Goal: Task Accomplishment & Management: Use online tool/utility

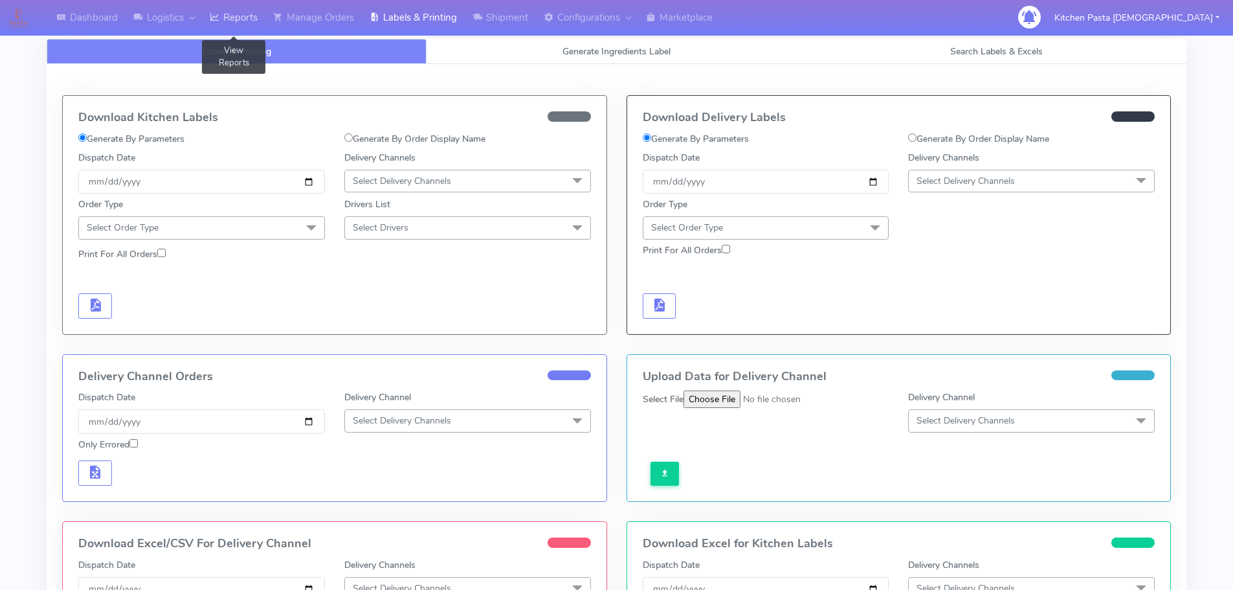
click at [254, 13] on link "Reports" at bounding box center [233, 18] width 63 height 36
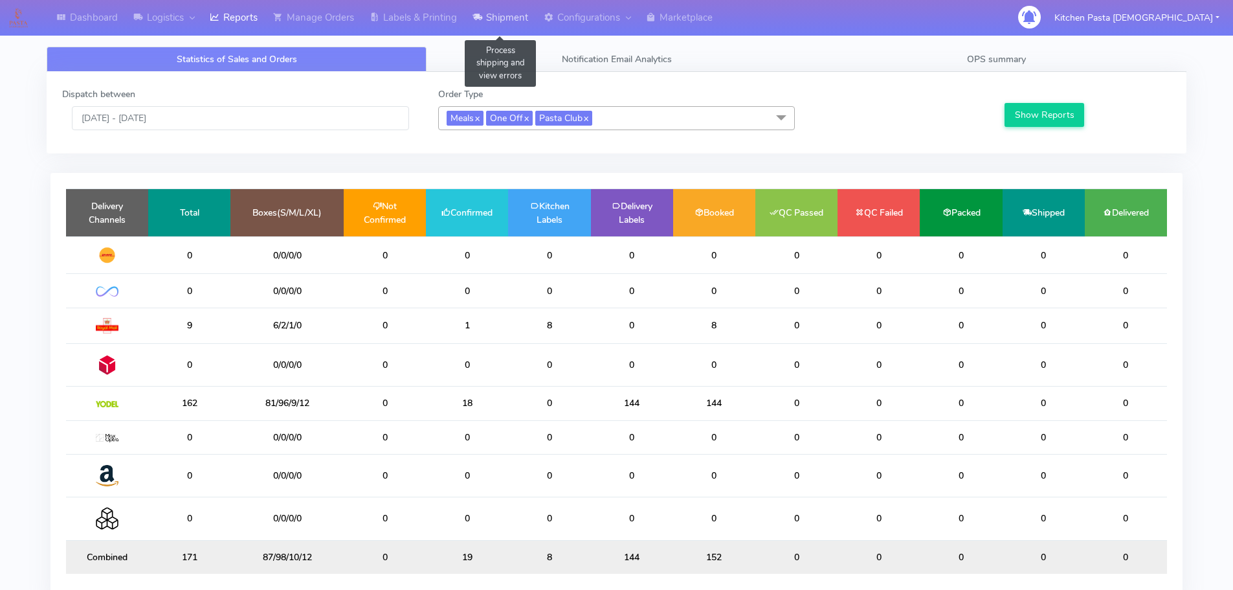
click at [482, 11] on icon at bounding box center [477, 17] width 10 height 13
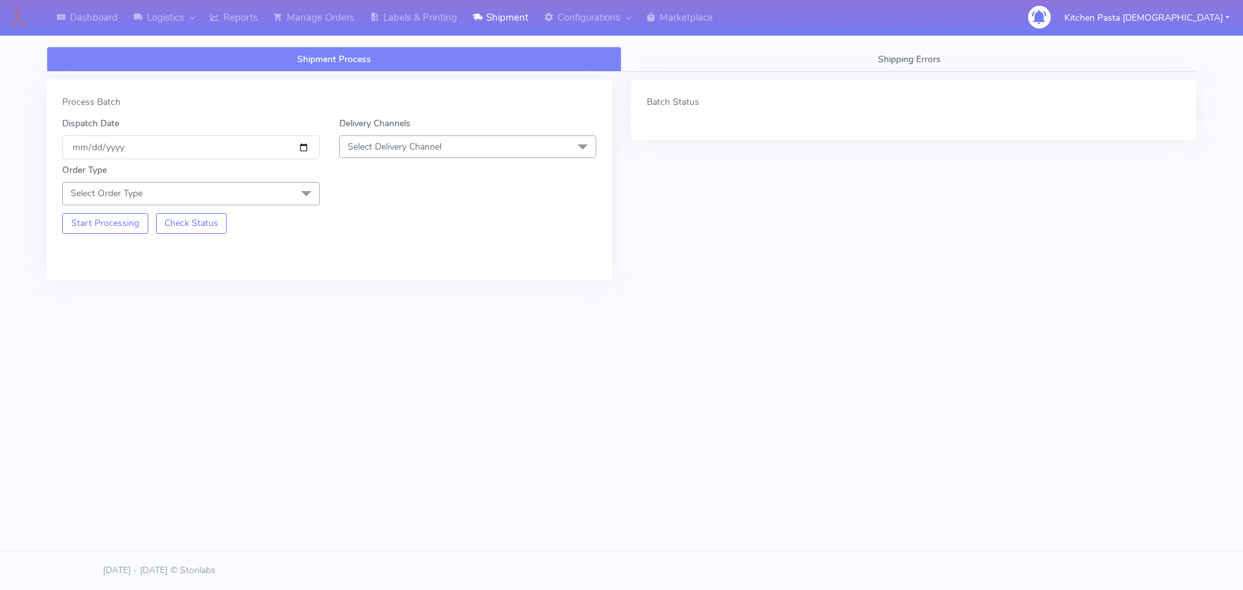
click at [481, 147] on span "Select Delivery Channel" at bounding box center [468, 146] width 258 height 23
click at [384, 292] on div "Yodel" at bounding box center [467, 292] width 243 height 14
click at [302, 188] on span at bounding box center [306, 194] width 26 height 25
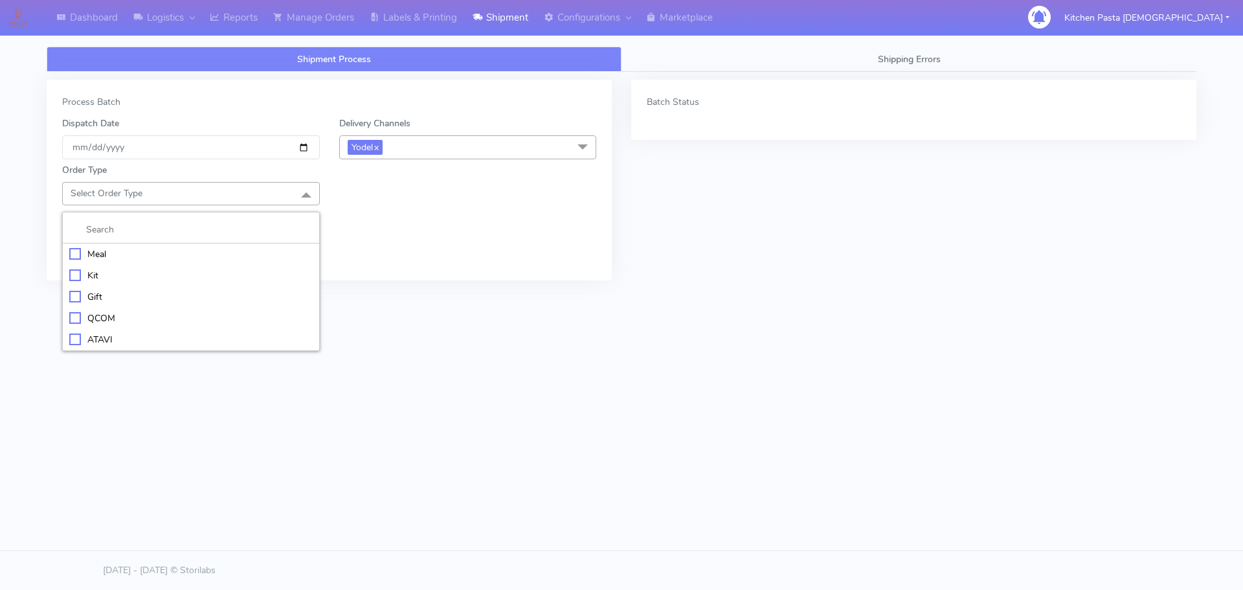
click at [199, 265] on li "Kit" at bounding box center [191, 275] width 256 height 21
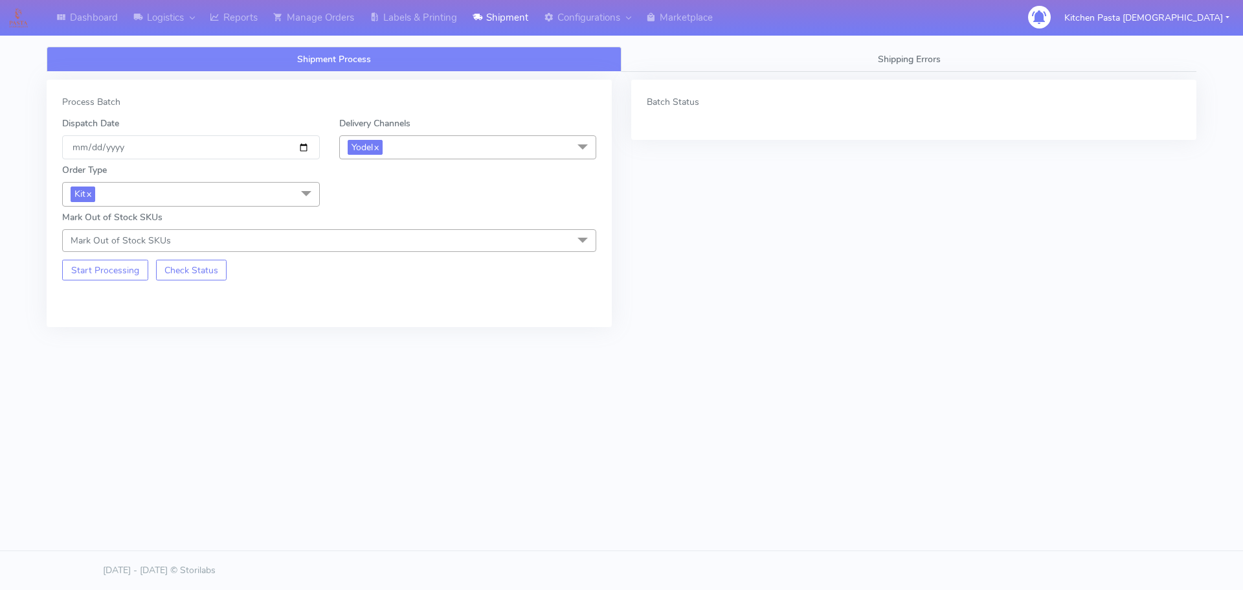
click at [291, 197] on span "Kit x" at bounding box center [191, 194] width 258 height 24
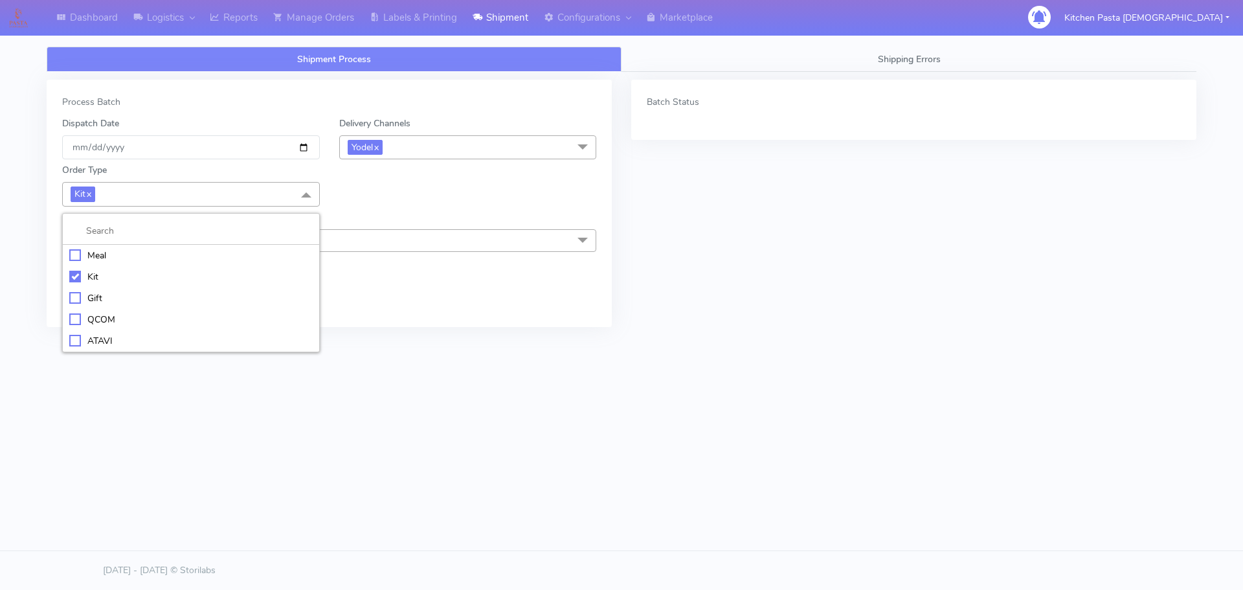
click at [209, 255] on div "Meal" at bounding box center [190, 256] width 243 height 14
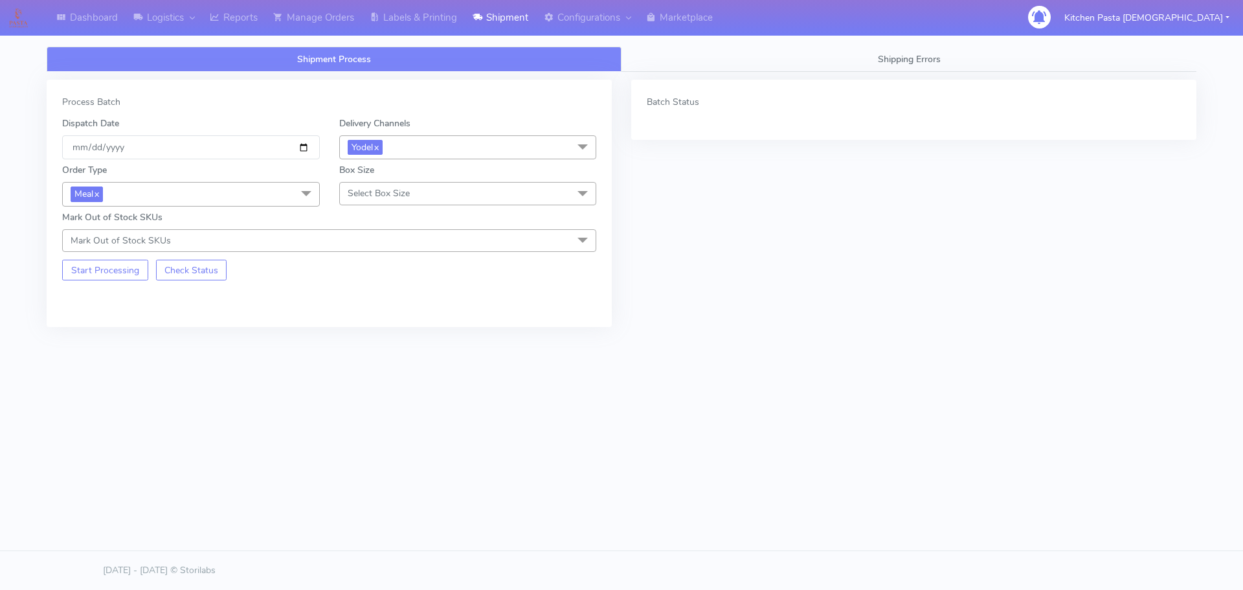
click at [382, 197] on span "Select Box Size" at bounding box center [379, 193] width 62 height 12
click at [378, 340] on div "Mega" at bounding box center [467, 340] width 243 height 14
click at [105, 276] on button "Start Processing" at bounding box center [105, 270] width 86 height 21
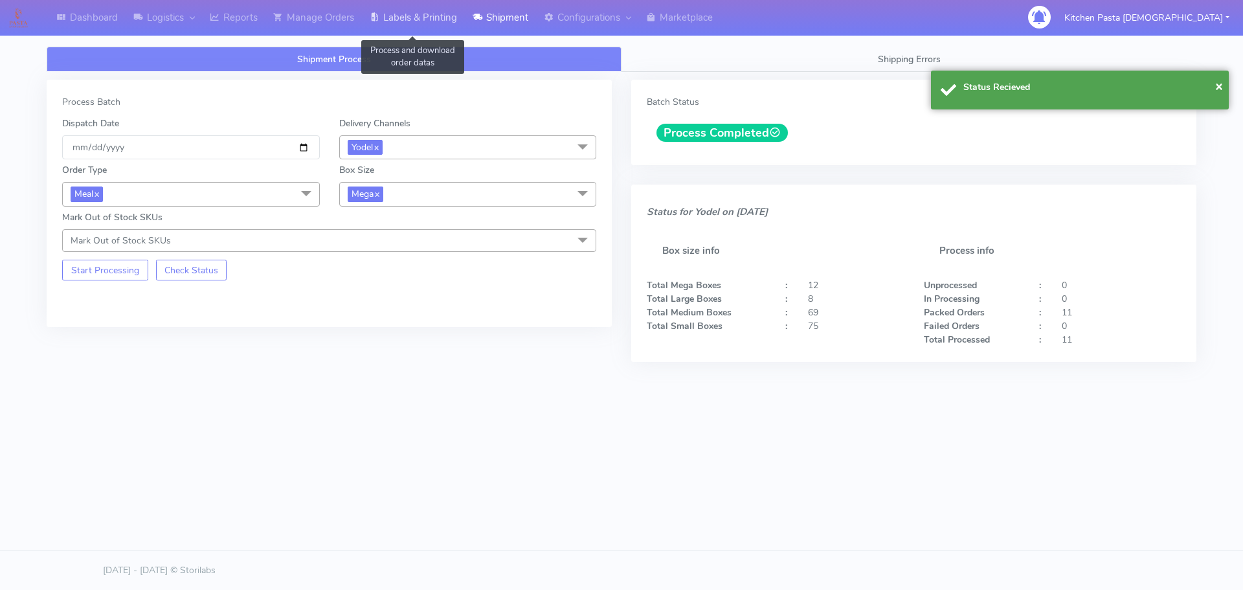
click at [373, 14] on icon at bounding box center [375, 17] width 10 height 13
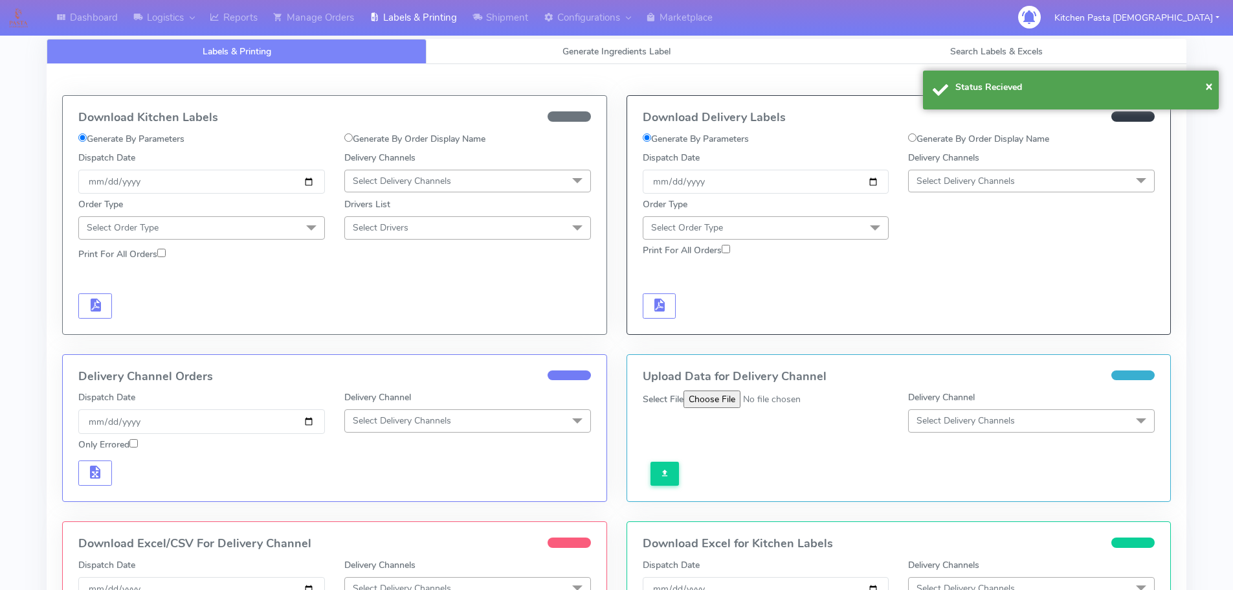
click at [961, 175] on span "Select Delivery Channels" at bounding box center [965, 181] width 98 height 12
click at [955, 315] on li "DPD" at bounding box center [1031, 304] width 245 height 21
checkbox input "true"
click at [972, 184] on span "DPD x" at bounding box center [1031, 182] width 247 height 24
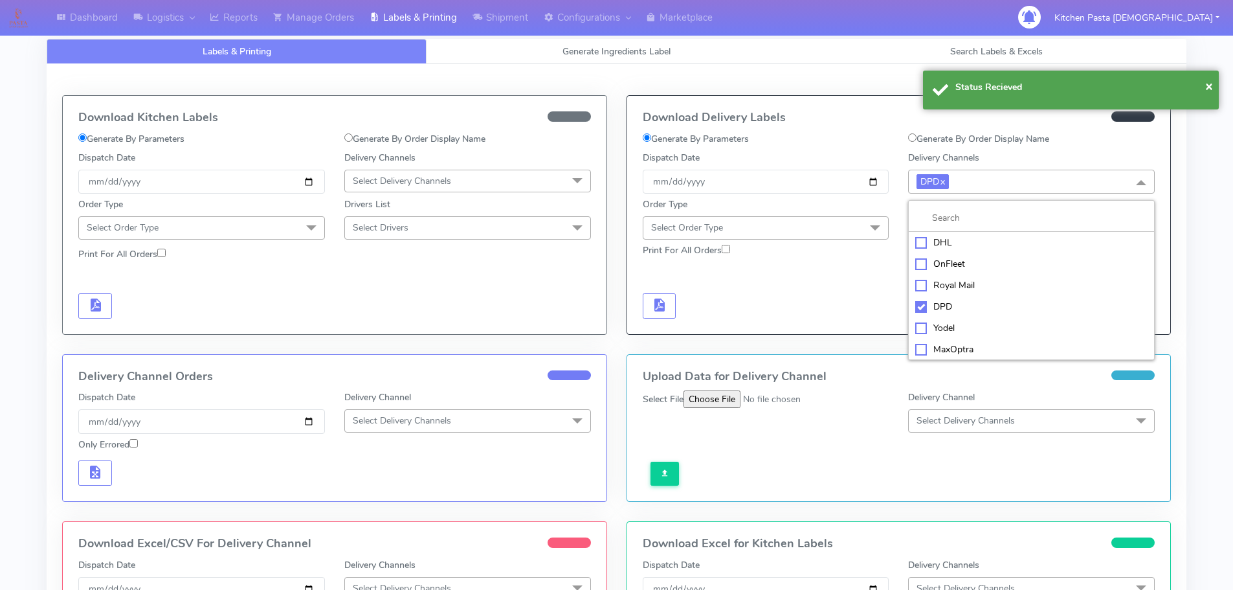
click at [938, 333] on div "Yodel" at bounding box center [1031, 328] width 232 height 14
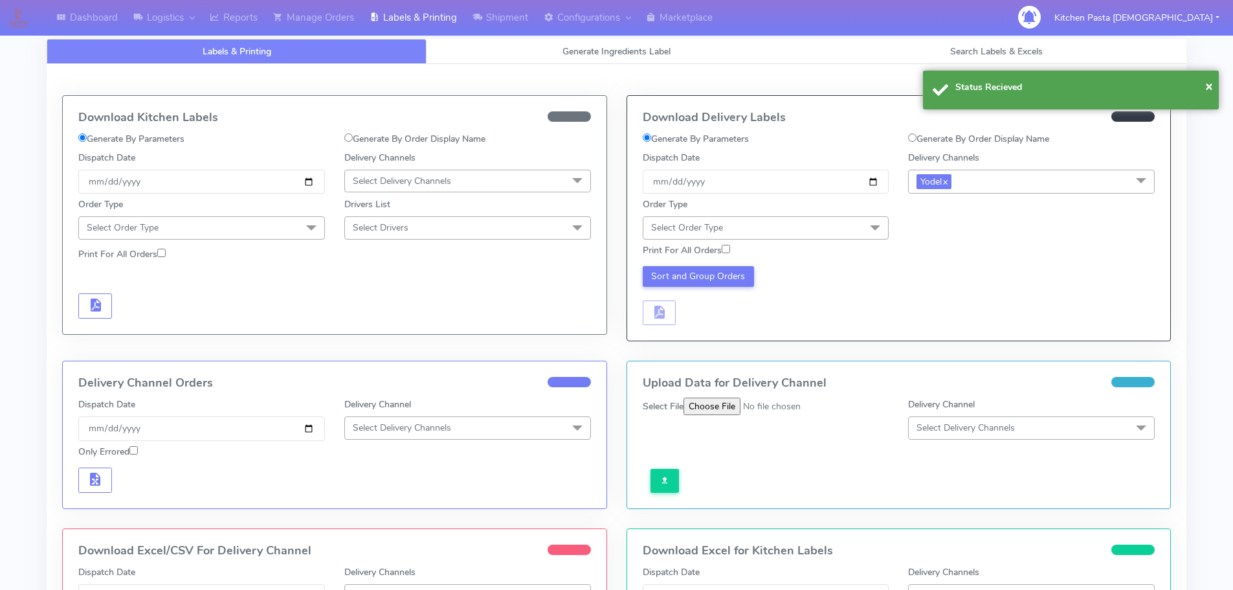
click at [832, 216] on div "Order Type Select Order Type Meal Kit Gift QCOM ATAVI" at bounding box center [766, 217] width 266 height 41
click at [751, 225] on span "Select Order Type" at bounding box center [766, 227] width 247 height 23
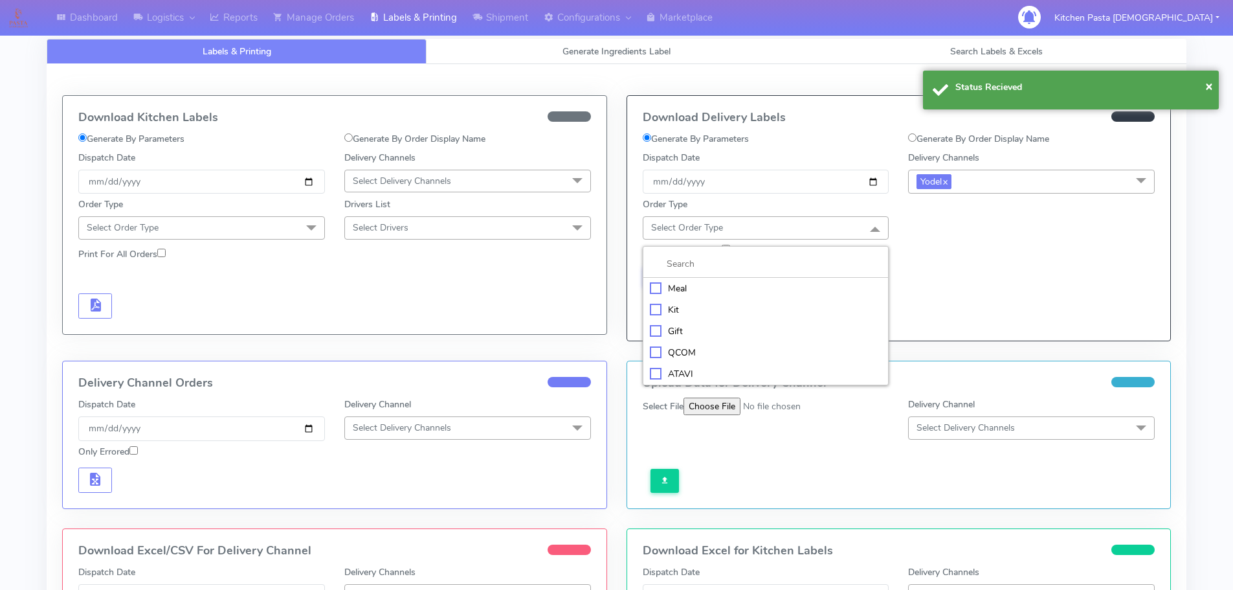
click at [707, 283] on div "Meal" at bounding box center [766, 289] width 232 height 14
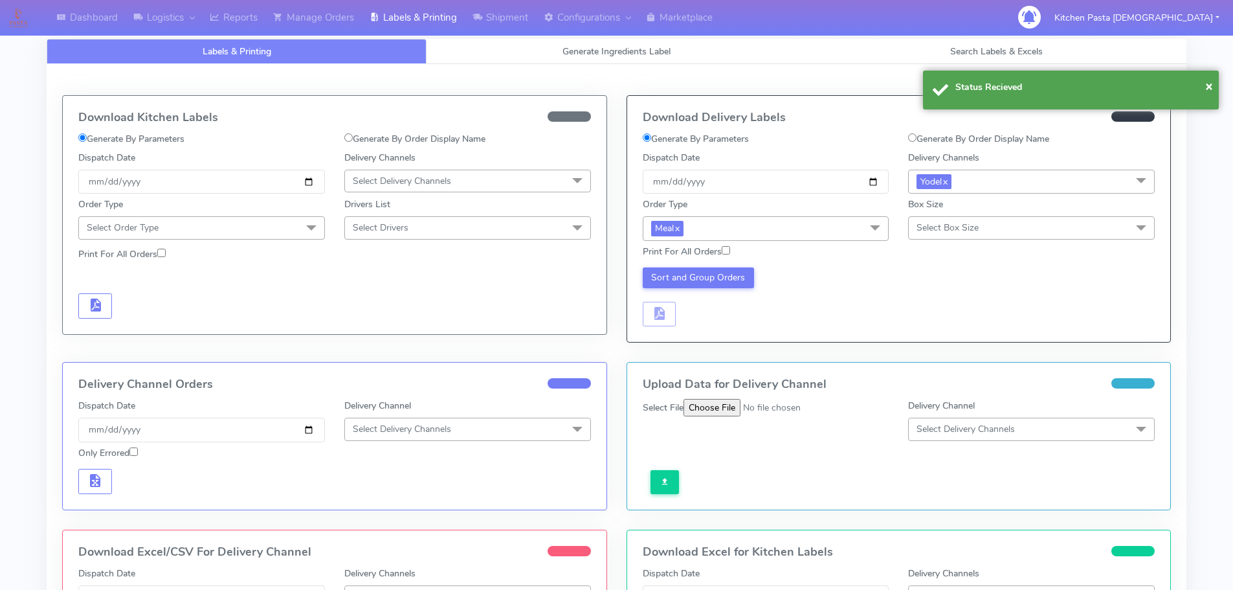
click at [953, 235] on span "Select Box Size" at bounding box center [1031, 227] width 247 height 23
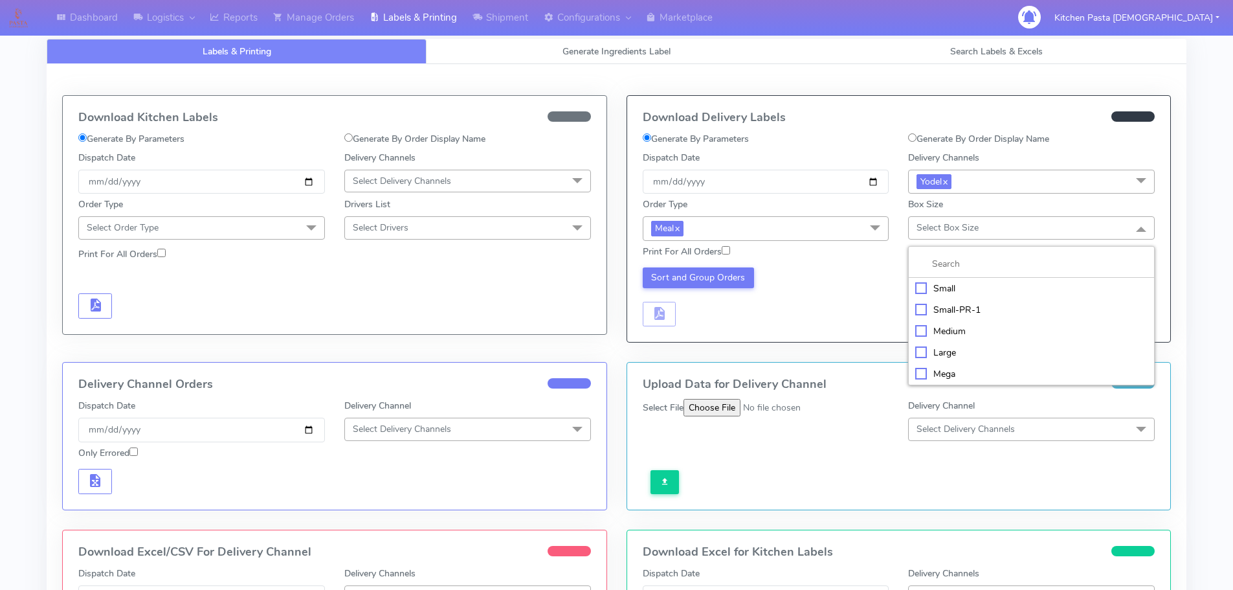
drag, startPoint x: 953, startPoint y: 370, endPoint x: 587, endPoint y: 306, distance: 371.1
click at [953, 370] on div "Mega" at bounding box center [1031, 374] width 232 height 14
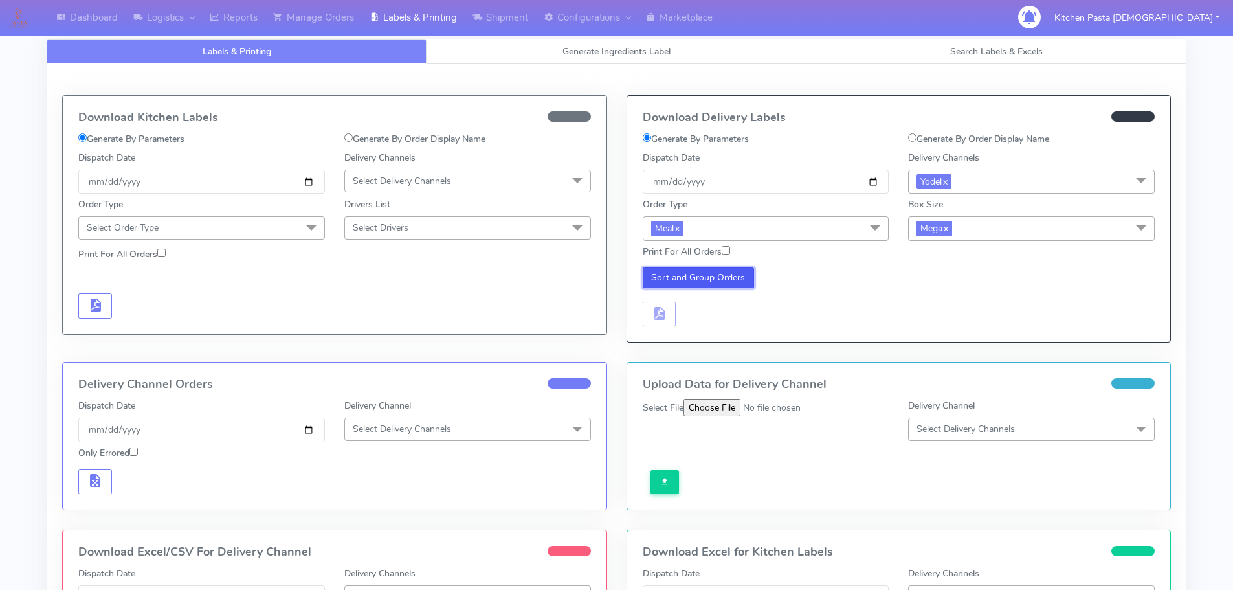
click at [690, 282] on button "Sort and Group Orders" at bounding box center [699, 277] width 112 height 21
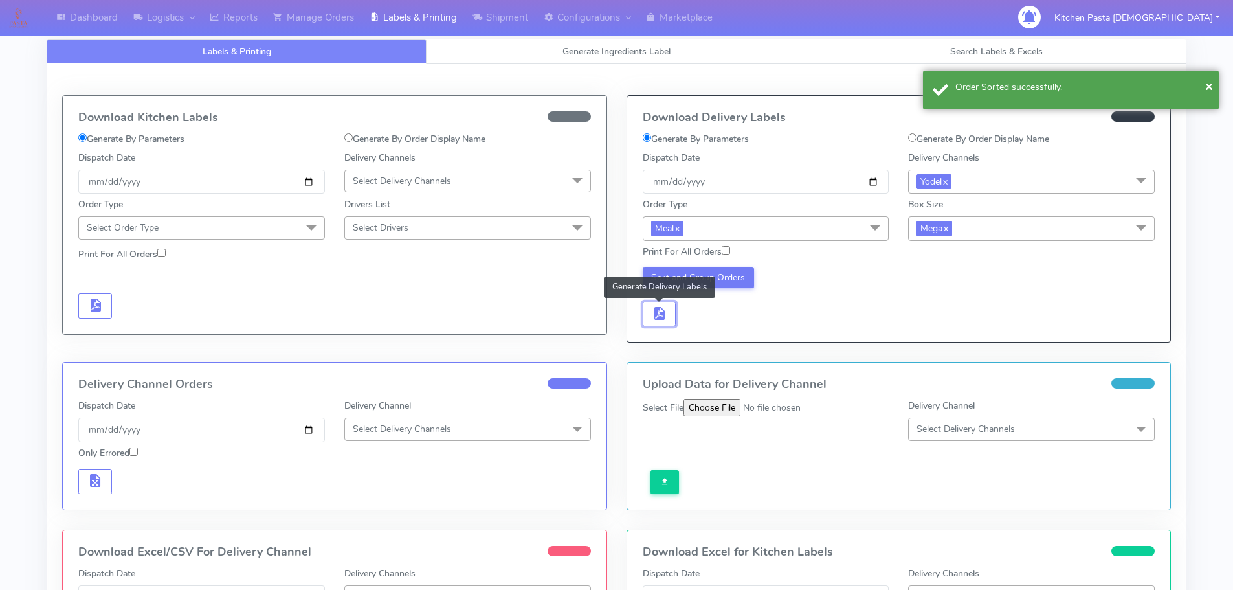
drag, startPoint x: 654, startPoint y: 317, endPoint x: 682, endPoint y: 317, distance: 27.8
click at [659, 317] on span "button" at bounding box center [659, 316] width 16 height 12
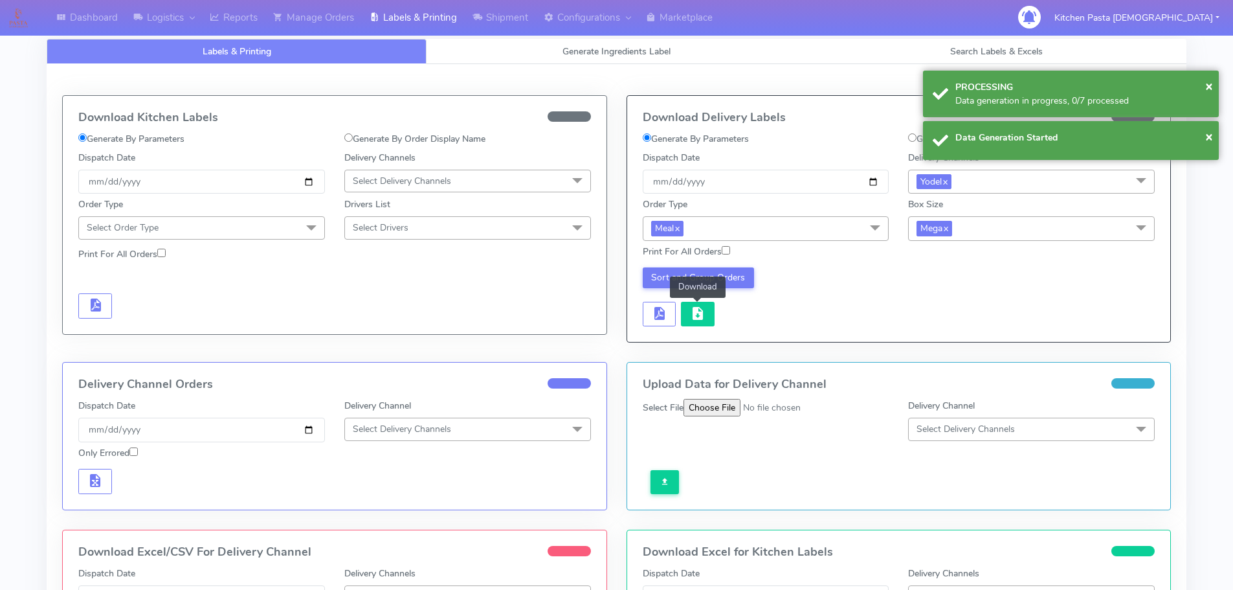
click at [701, 320] on span "button" at bounding box center [698, 316] width 16 height 12
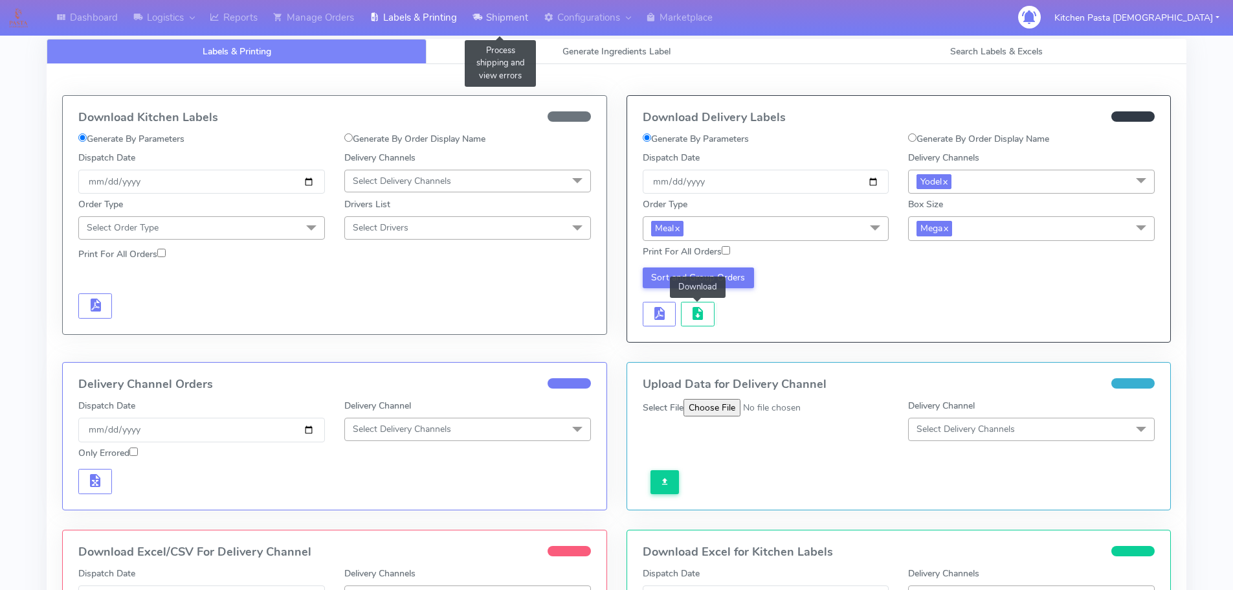
click at [503, 23] on link "Shipment" at bounding box center [500, 18] width 71 height 36
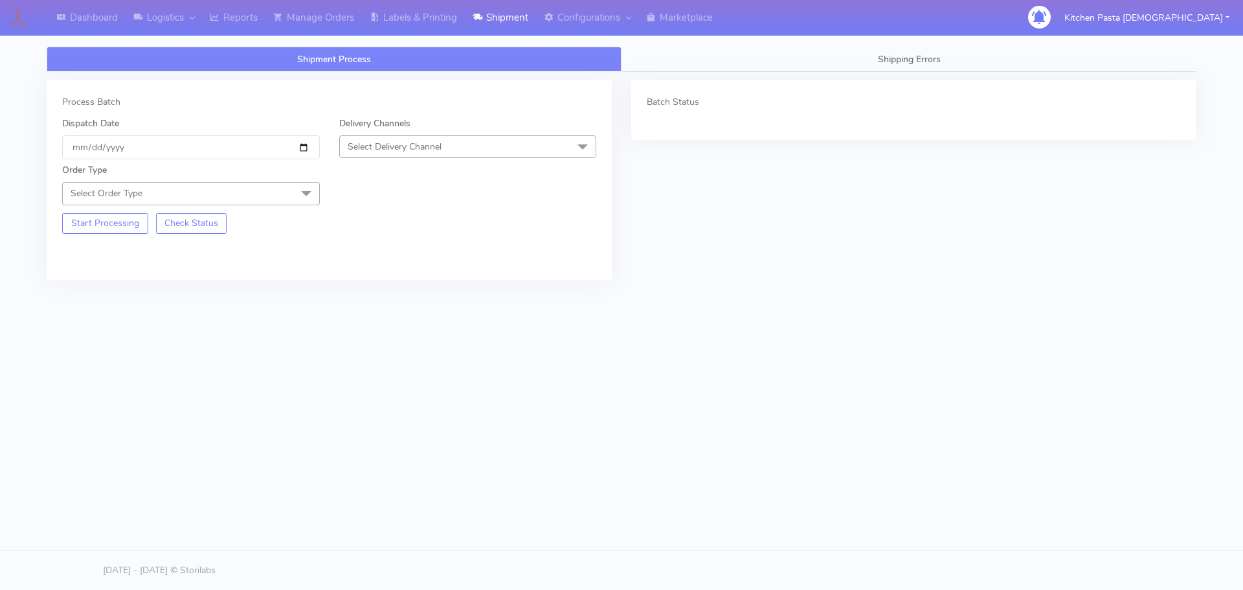
click at [488, 144] on span "Select Delivery Channel" at bounding box center [468, 146] width 258 height 23
click at [403, 287] on div "Yodel" at bounding box center [467, 292] width 243 height 14
click at [300, 195] on span at bounding box center [306, 194] width 26 height 25
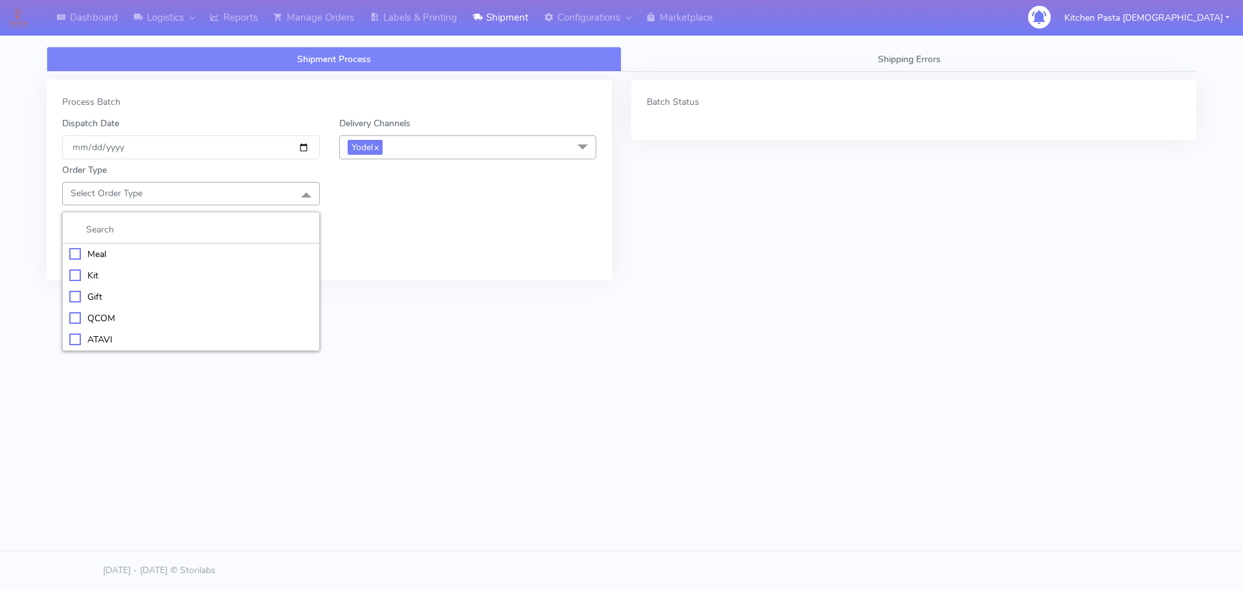
click at [150, 252] on div "Meal" at bounding box center [190, 254] width 243 height 14
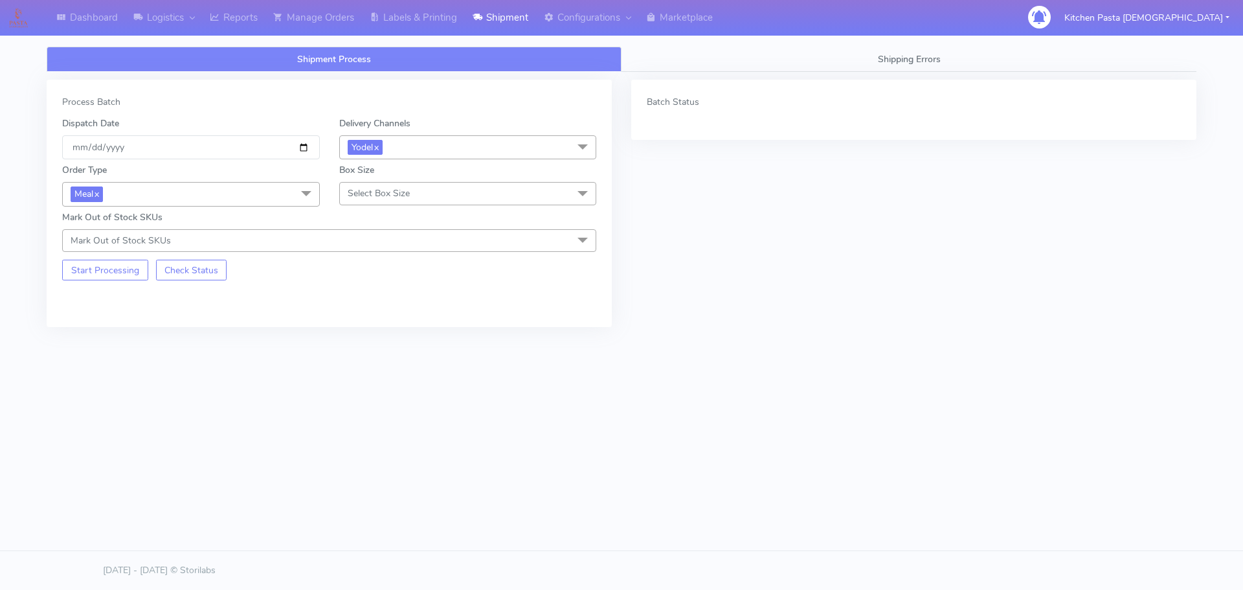
click at [353, 204] on span "Select Box Size" at bounding box center [468, 193] width 258 height 23
click at [358, 295] on div "Medium" at bounding box center [467, 297] width 243 height 14
click at [127, 275] on button "Start Processing" at bounding box center [105, 270] width 86 height 21
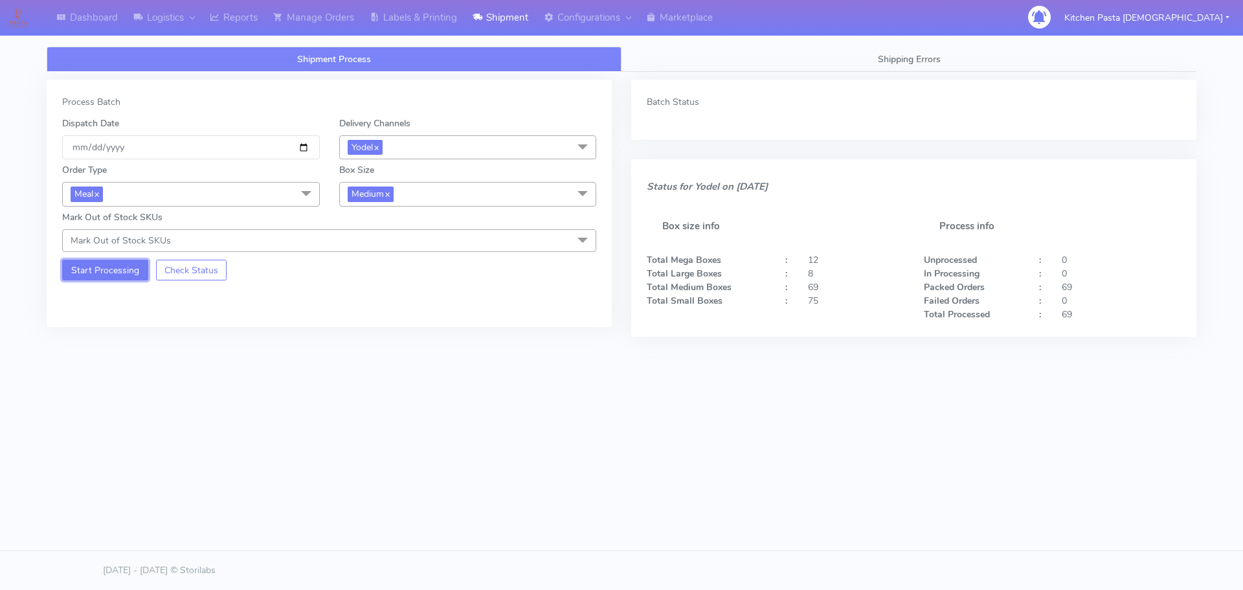
drag, startPoint x: 112, startPoint y: 276, endPoint x: 92, endPoint y: 283, distance: 21.3
click at [114, 276] on button "Start Processing" at bounding box center [105, 270] width 86 height 21
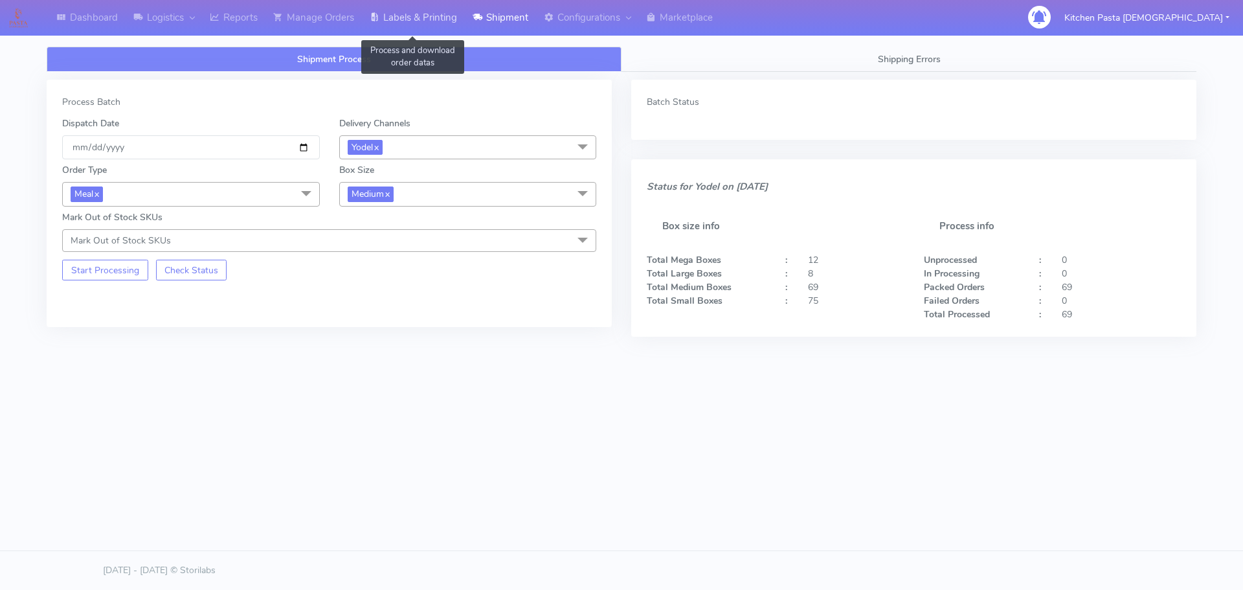
click at [432, 17] on link "Labels & Printing" at bounding box center [413, 18] width 103 height 36
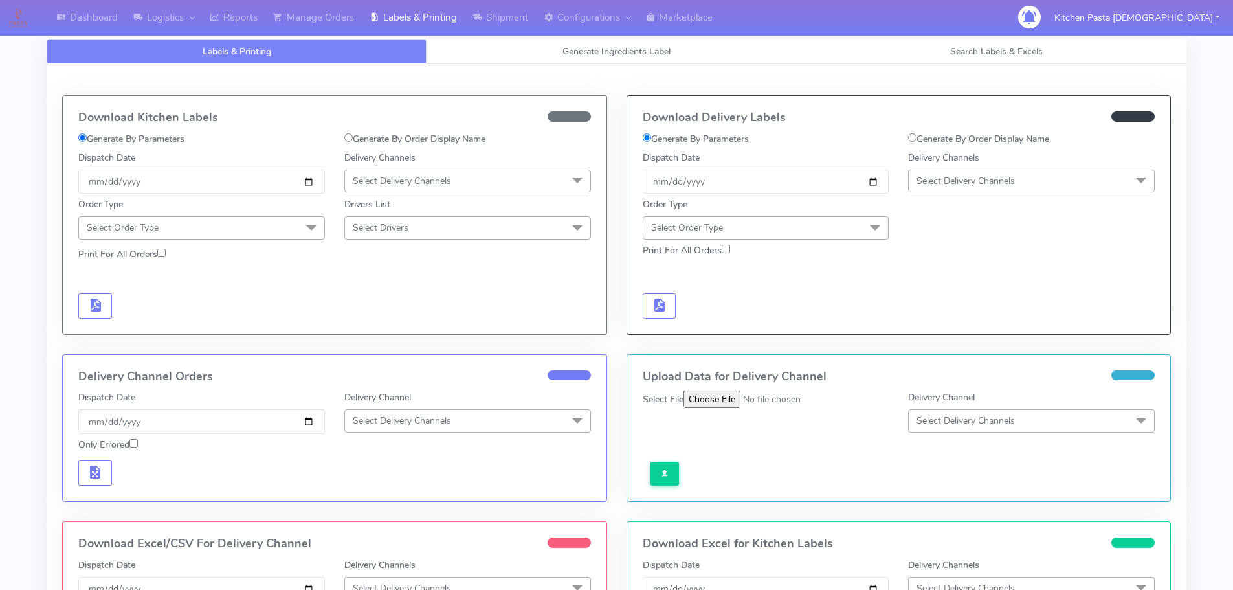
click at [989, 192] on span "Select Delivery Channels" at bounding box center [1031, 181] width 247 height 23
click at [963, 316] on li "Yodel" at bounding box center [1031, 326] width 245 height 21
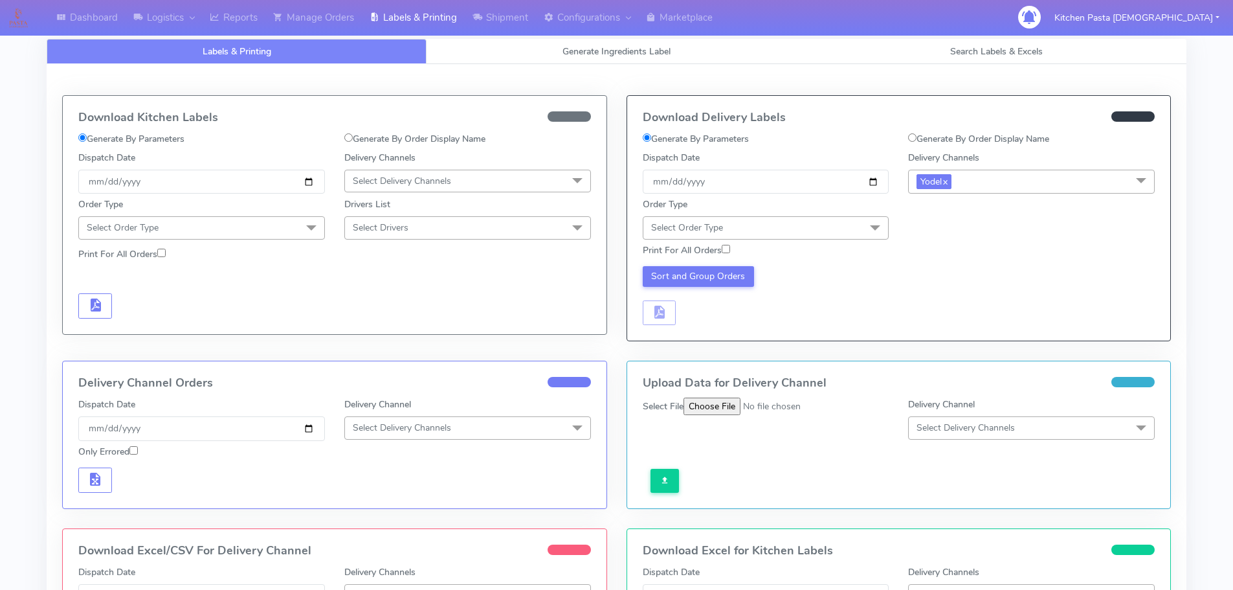
click at [872, 217] on span at bounding box center [875, 228] width 26 height 25
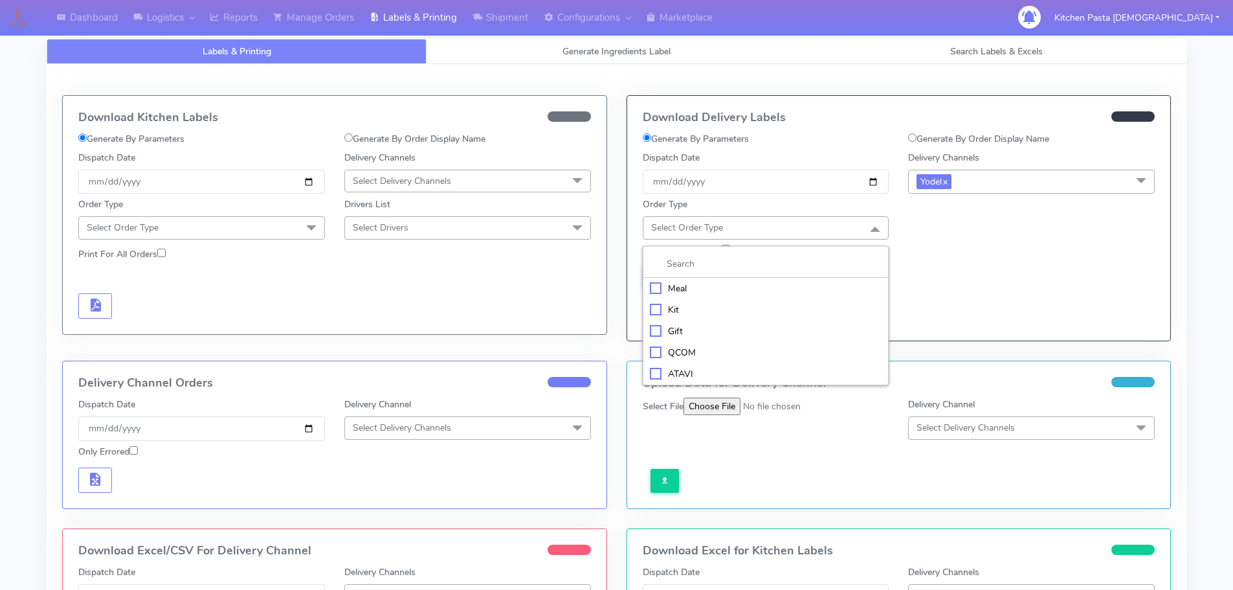
click at [761, 296] on li "Meal" at bounding box center [765, 288] width 245 height 21
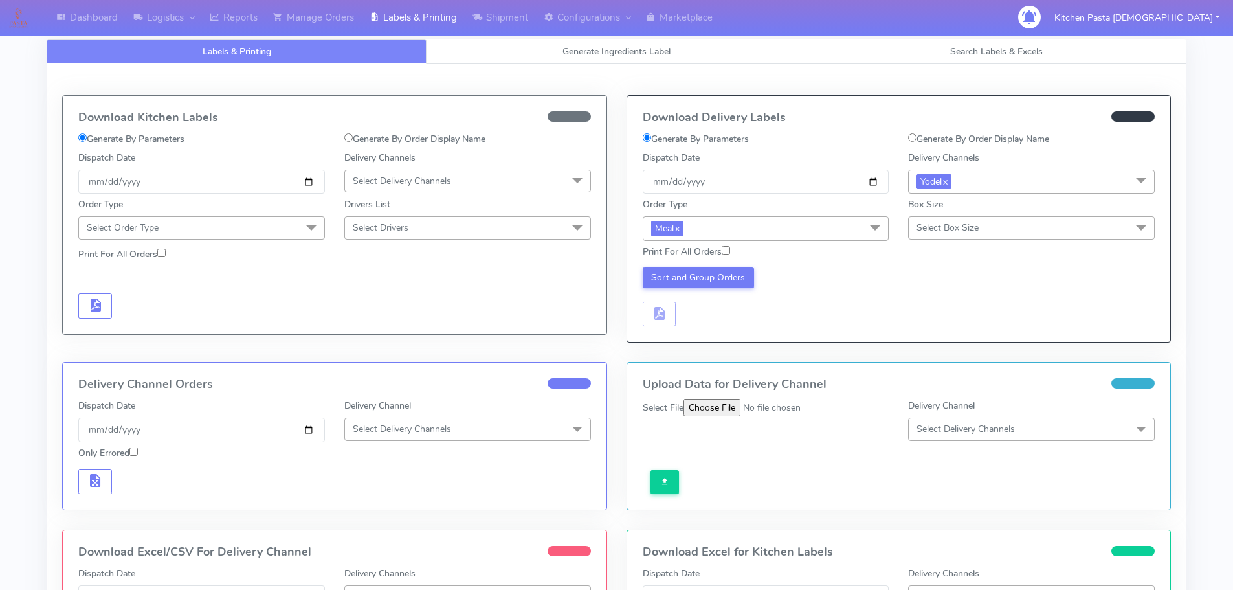
click at [982, 221] on span "Select Box Size" at bounding box center [1031, 227] width 247 height 23
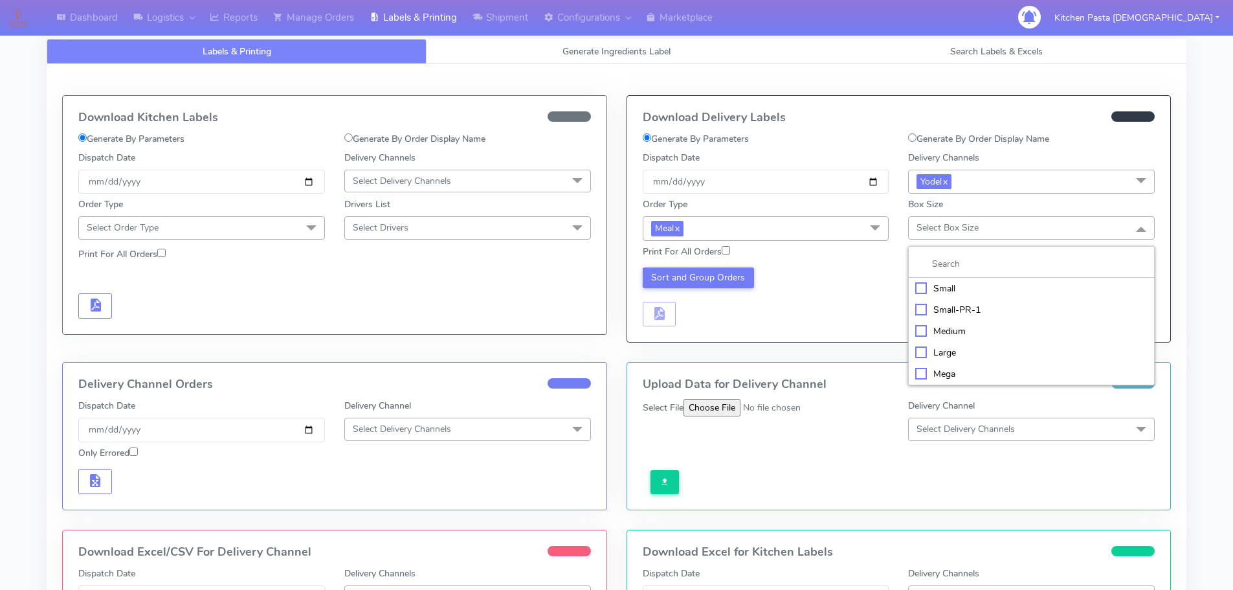
click at [924, 332] on div "Medium" at bounding box center [1031, 331] width 232 height 14
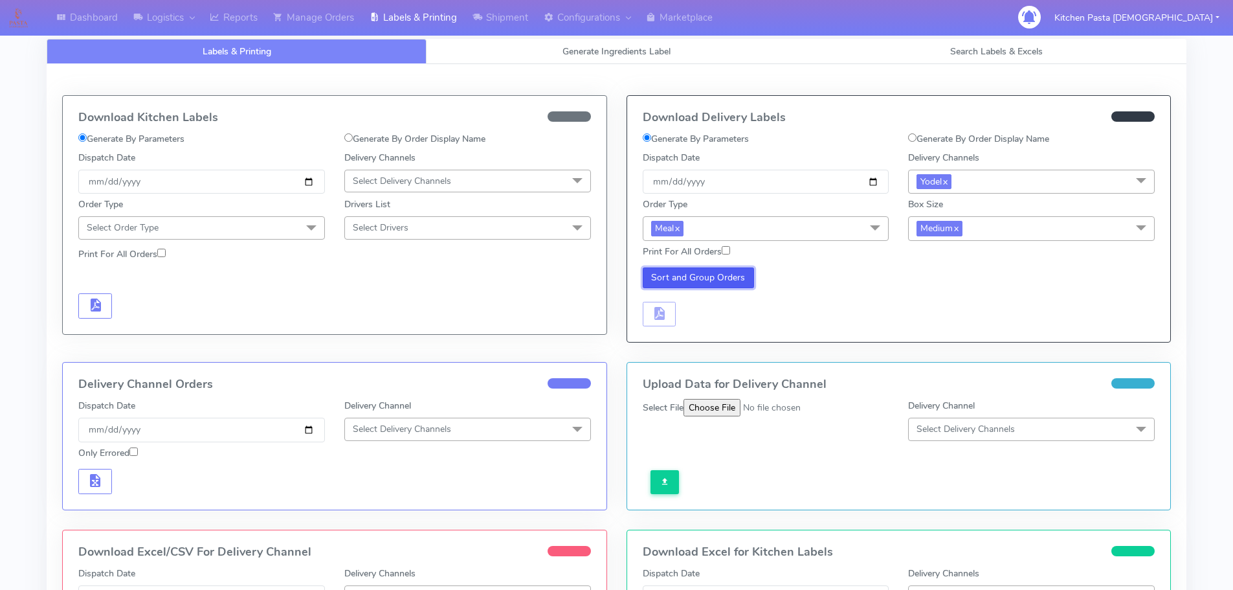
click at [722, 280] on button "Sort and Group Orders" at bounding box center [699, 277] width 112 height 21
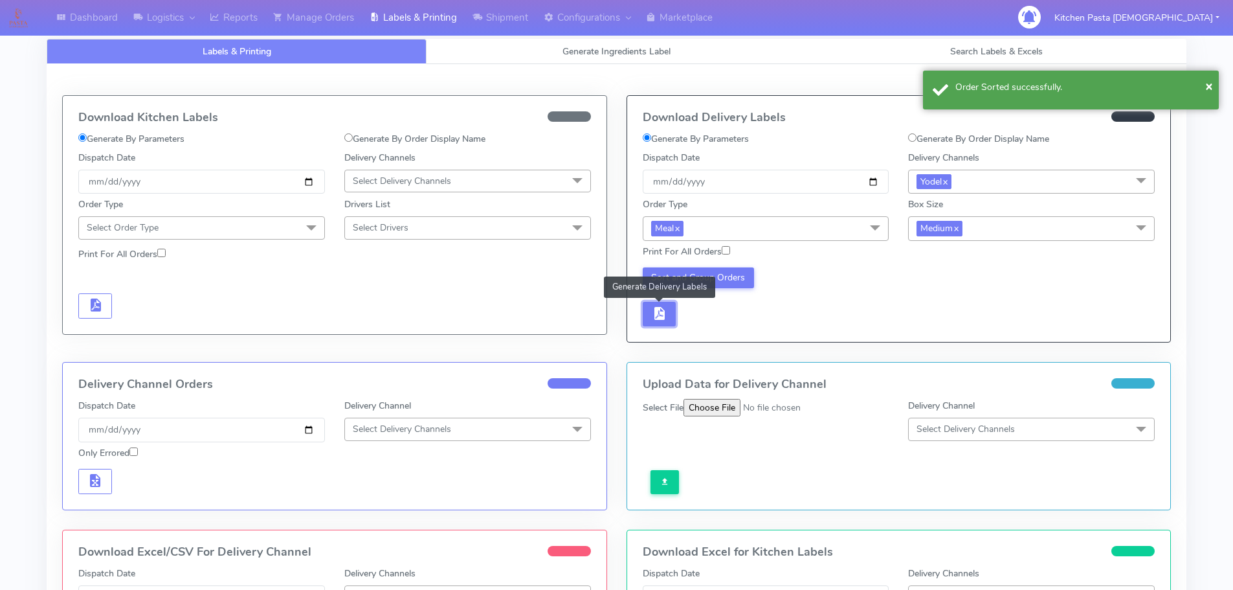
click at [663, 303] on button "button" at bounding box center [660, 314] width 34 height 25
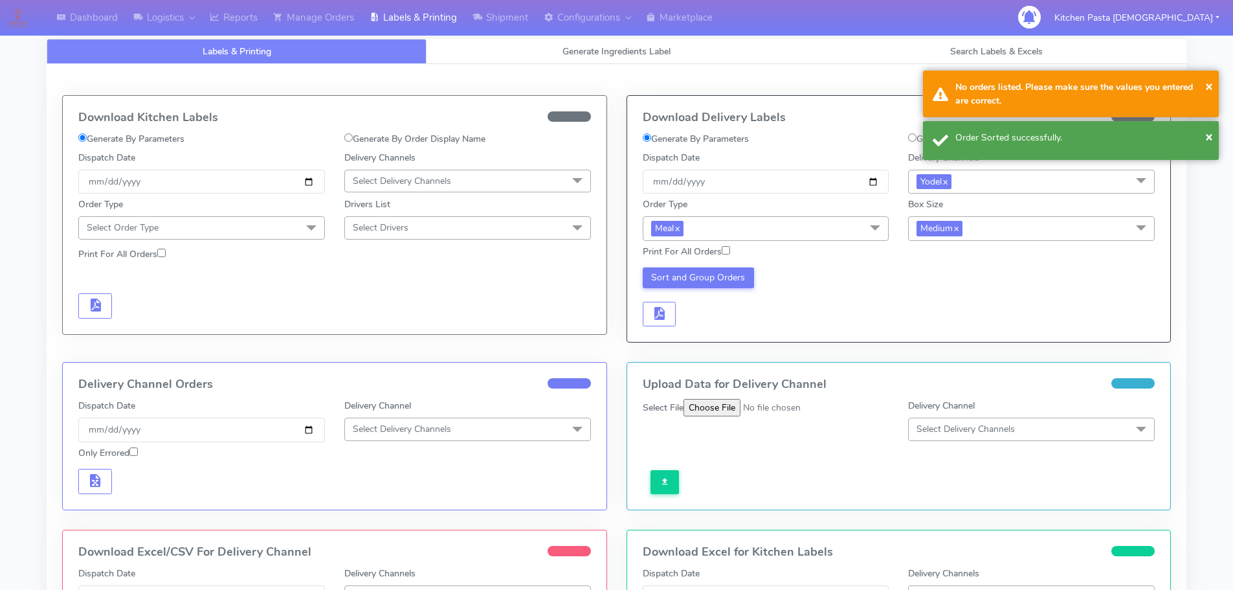
click at [709, 313] on div "Sort and Group Orders" at bounding box center [766, 297] width 266 height 60
click at [660, 313] on span "button" at bounding box center [659, 316] width 16 height 12
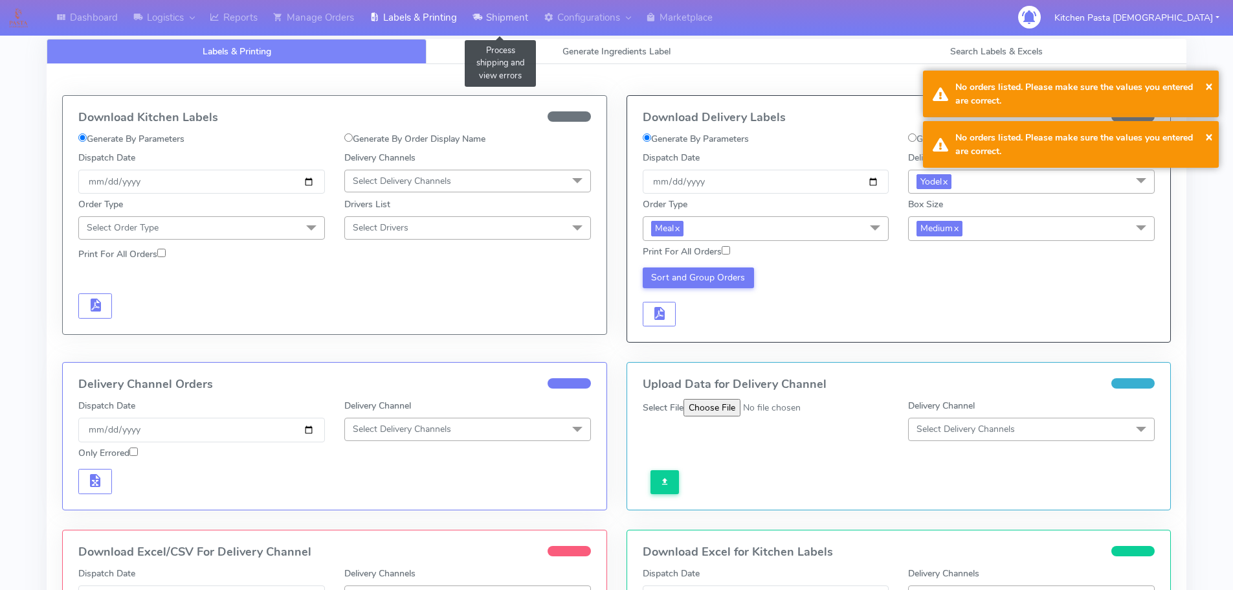
click at [473, 6] on link "Shipment" at bounding box center [500, 18] width 71 height 36
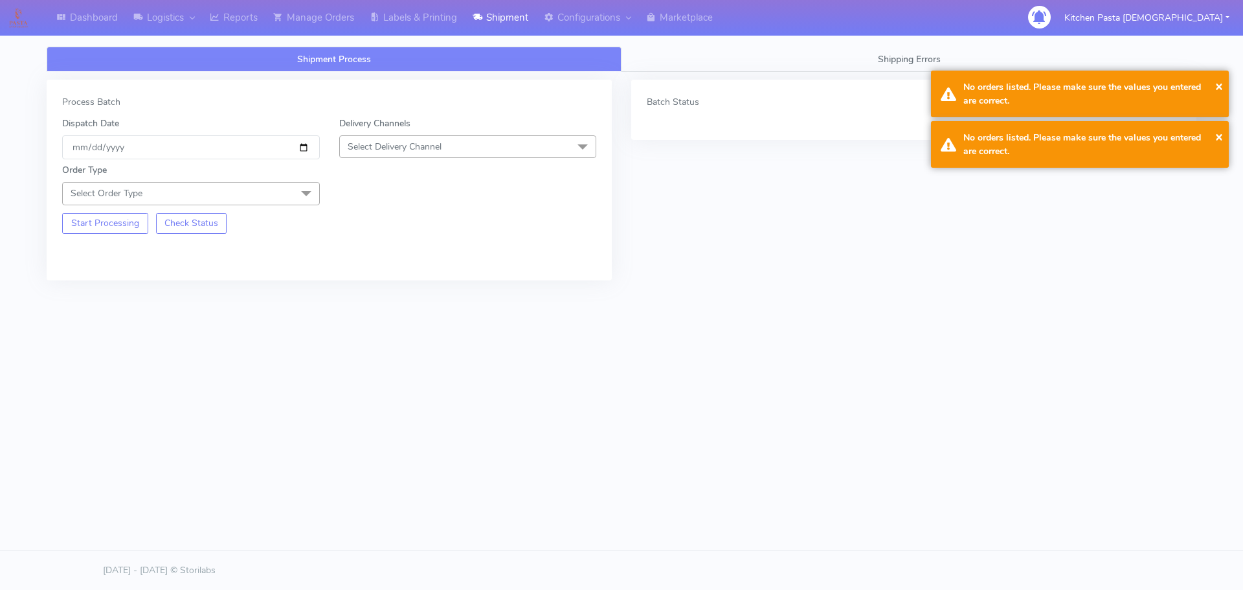
click at [458, 155] on span "Select Delivery Channel" at bounding box center [468, 146] width 258 height 23
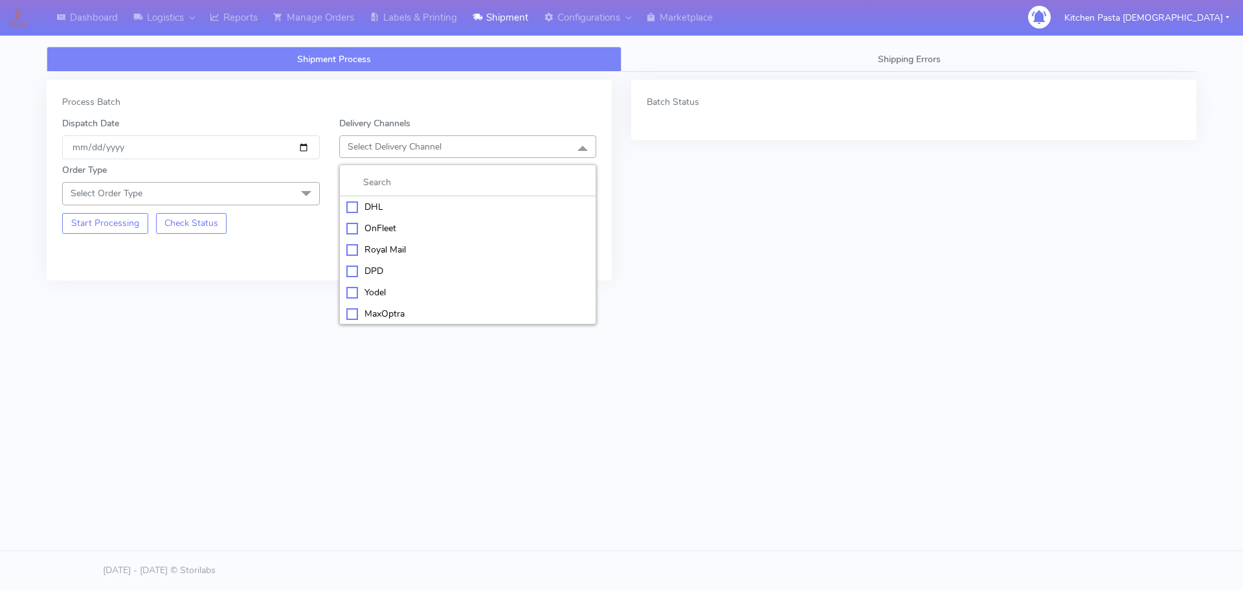
click at [395, 299] on div "Yodel" at bounding box center [467, 292] width 243 height 14
click at [289, 199] on span "Select Order Type" at bounding box center [191, 193] width 258 height 23
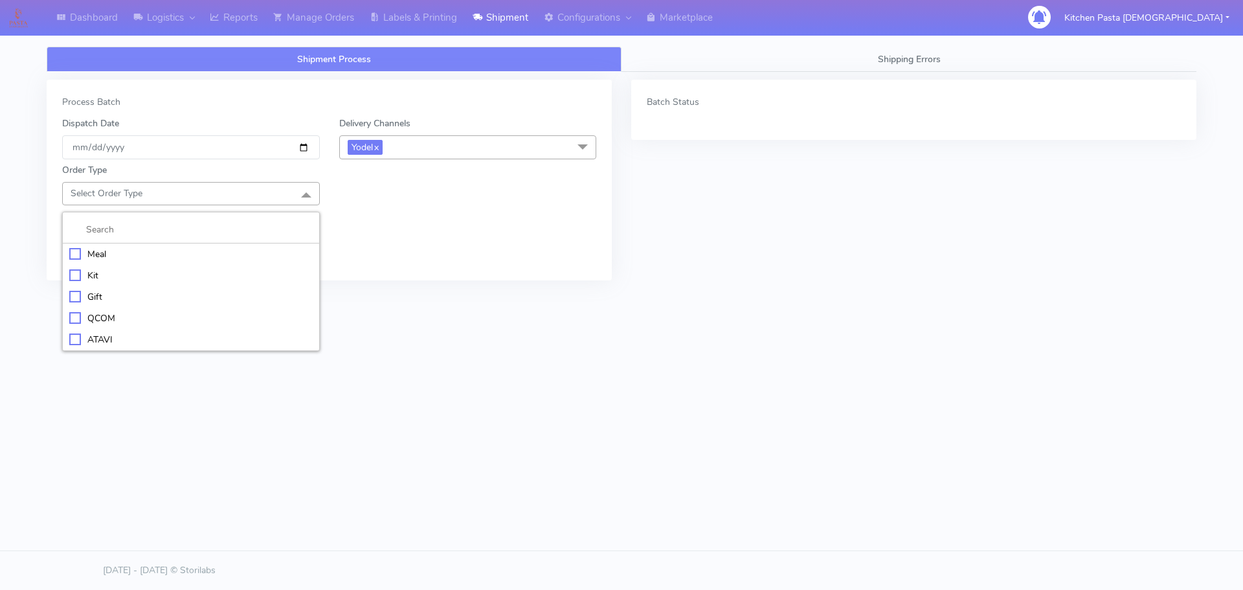
click at [212, 248] on div "Meal" at bounding box center [190, 254] width 243 height 14
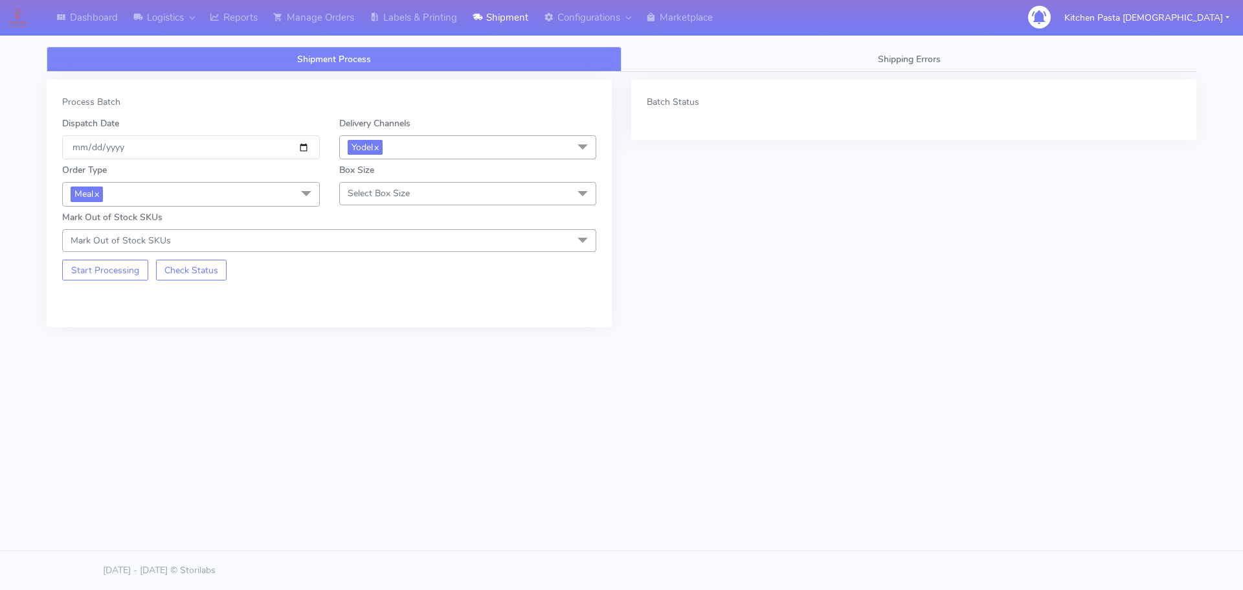
click at [411, 186] on span "Select Box Size" at bounding box center [468, 193] width 258 height 23
click at [393, 255] on div "Small" at bounding box center [467, 254] width 243 height 14
click at [128, 264] on button "Start Processing" at bounding box center [105, 270] width 86 height 21
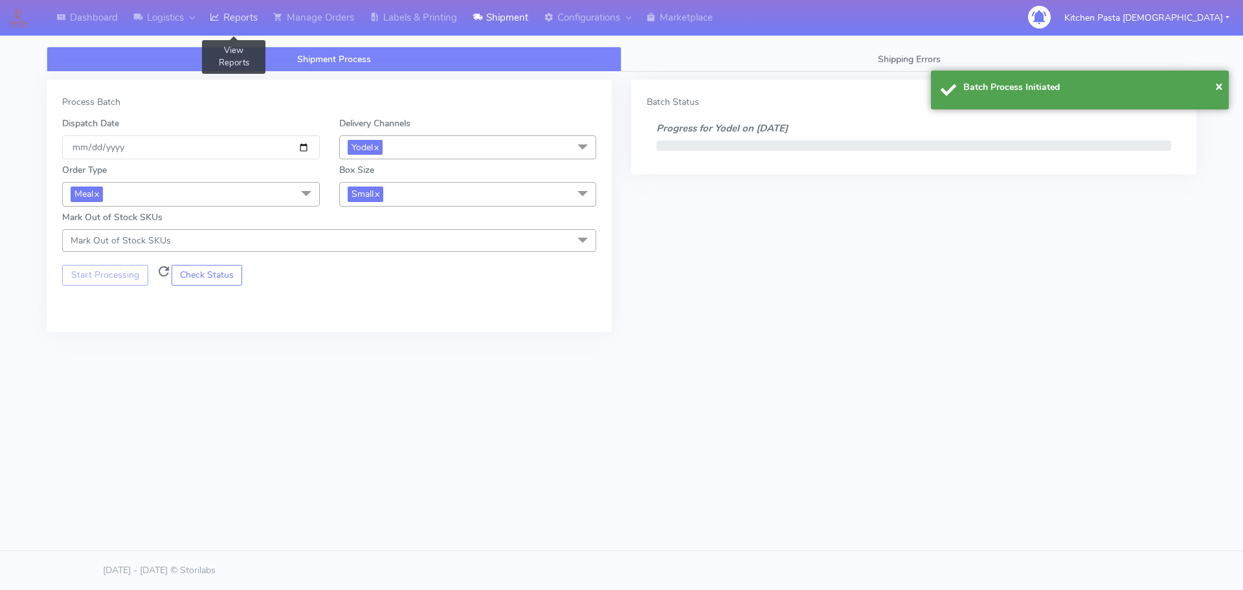
click at [220, 10] on link "Reports" at bounding box center [233, 18] width 63 height 36
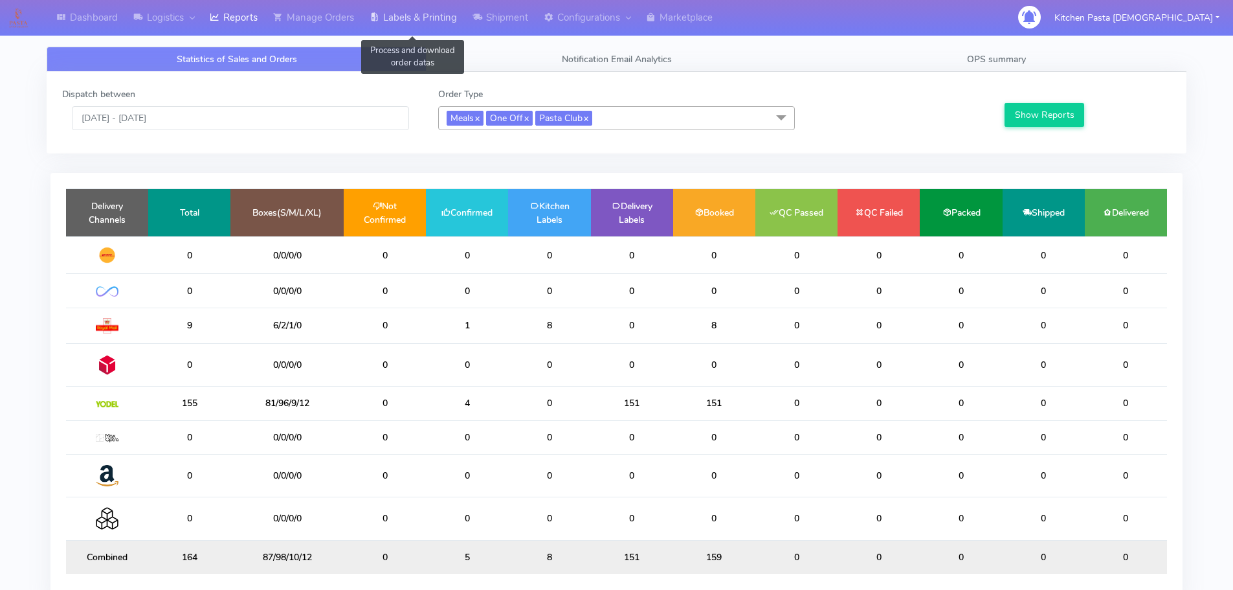
click at [432, 13] on link "Labels & Printing" at bounding box center [413, 18] width 103 height 36
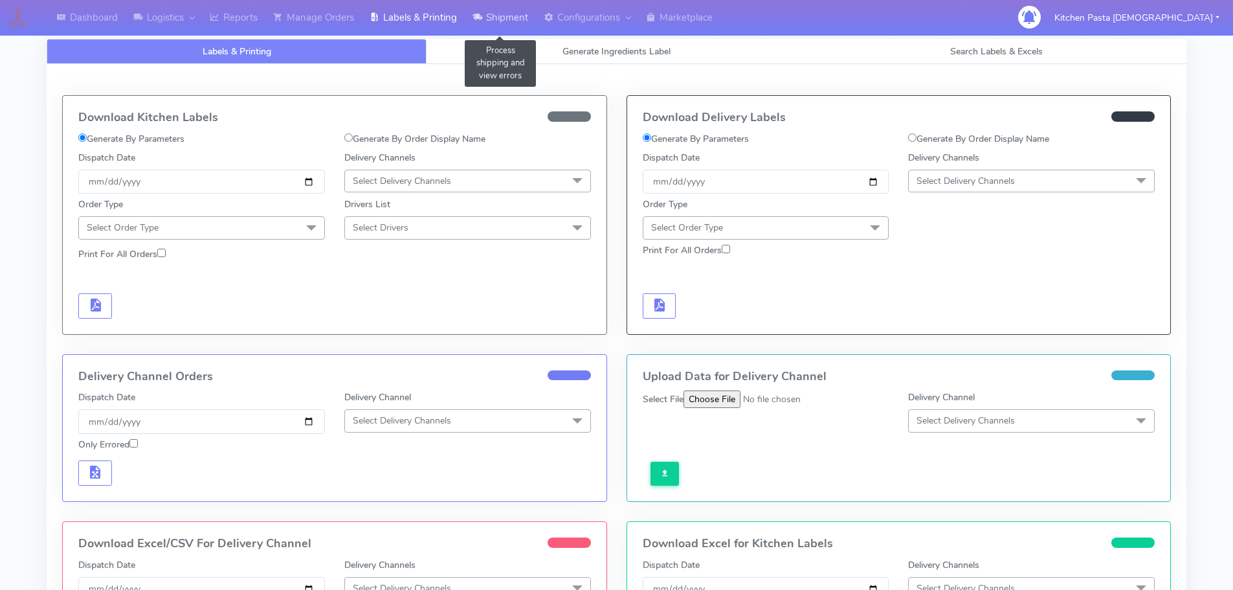
click at [503, 5] on link "Shipment" at bounding box center [500, 18] width 71 height 36
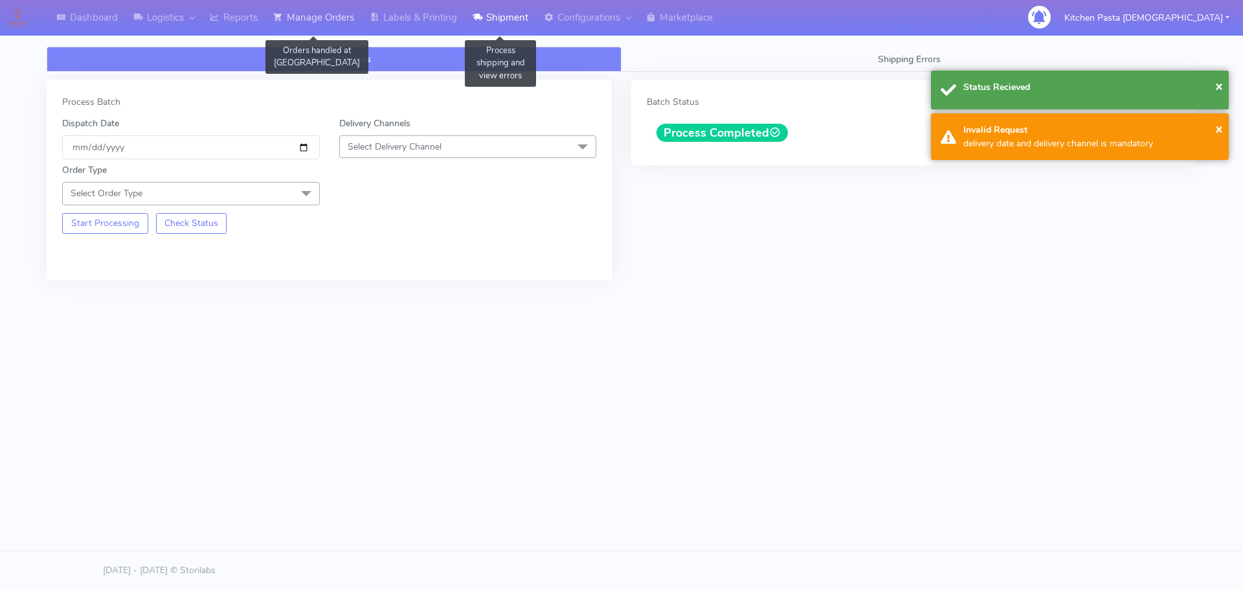
click at [324, 16] on link "Manage Orders" at bounding box center [313, 18] width 96 height 36
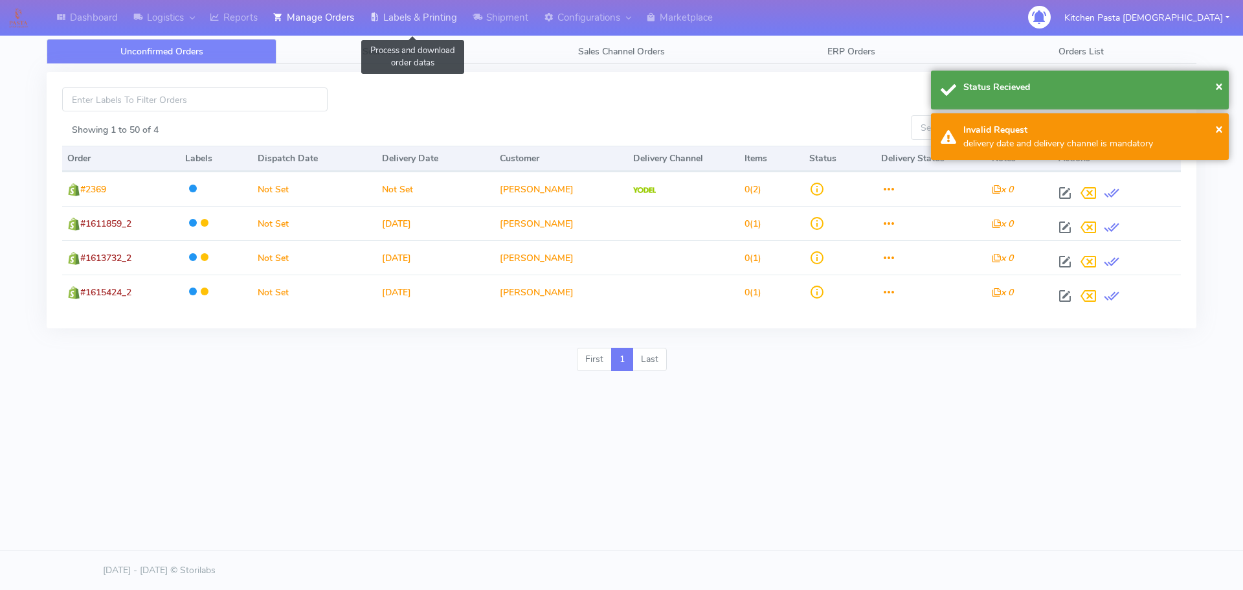
click at [429, 7] on link "Labels & Printing" at bounding box center [413, 18] width 103 height 36
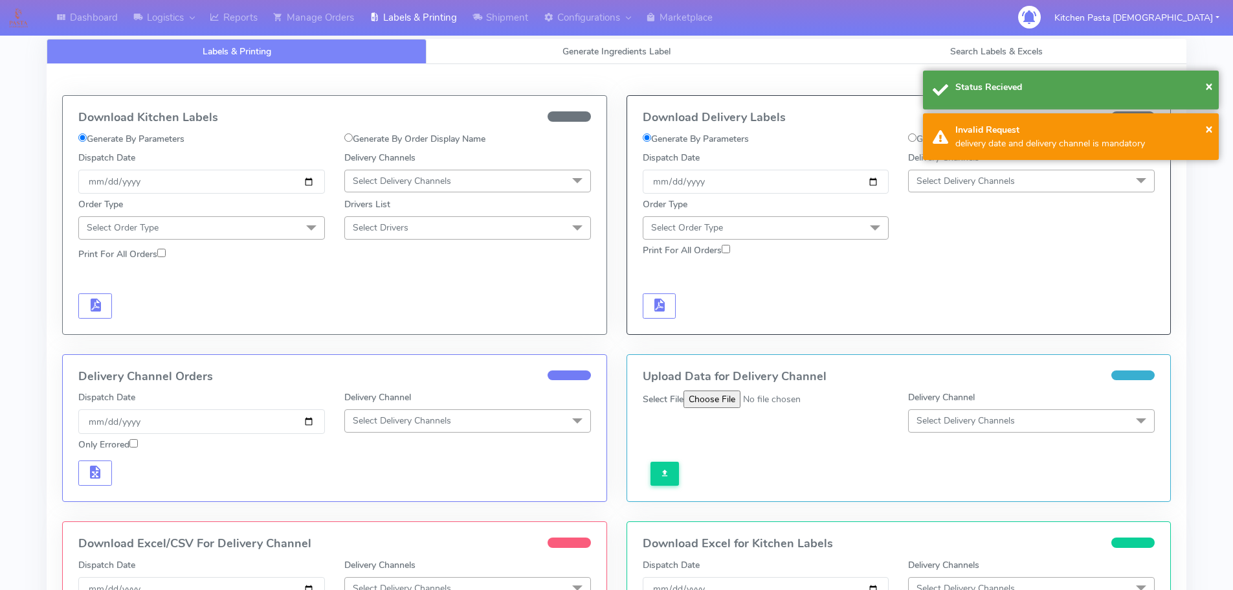
click at [952, 184] on span "Select Delivery Channels" at bounding box center [965, 181] width 98 height 12
click at [946, 320] on div "Yodel" at bounding box center [1031, 327] width 232 height 14
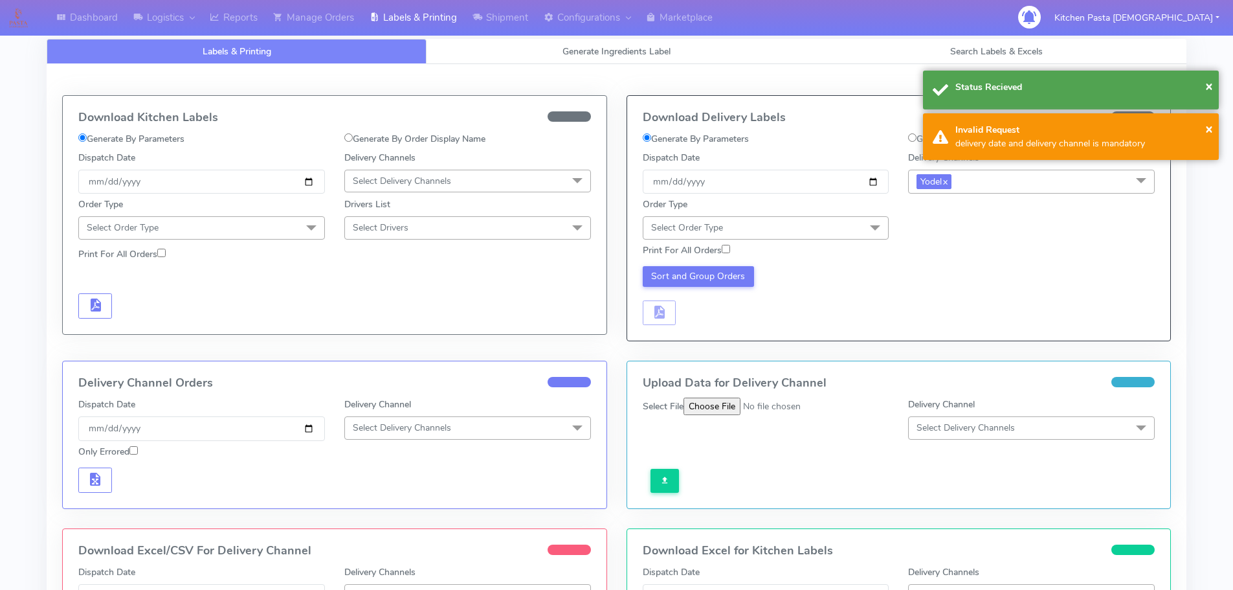
click at [864, 236] on span at bounding box center [875, 228] width 26 height 25
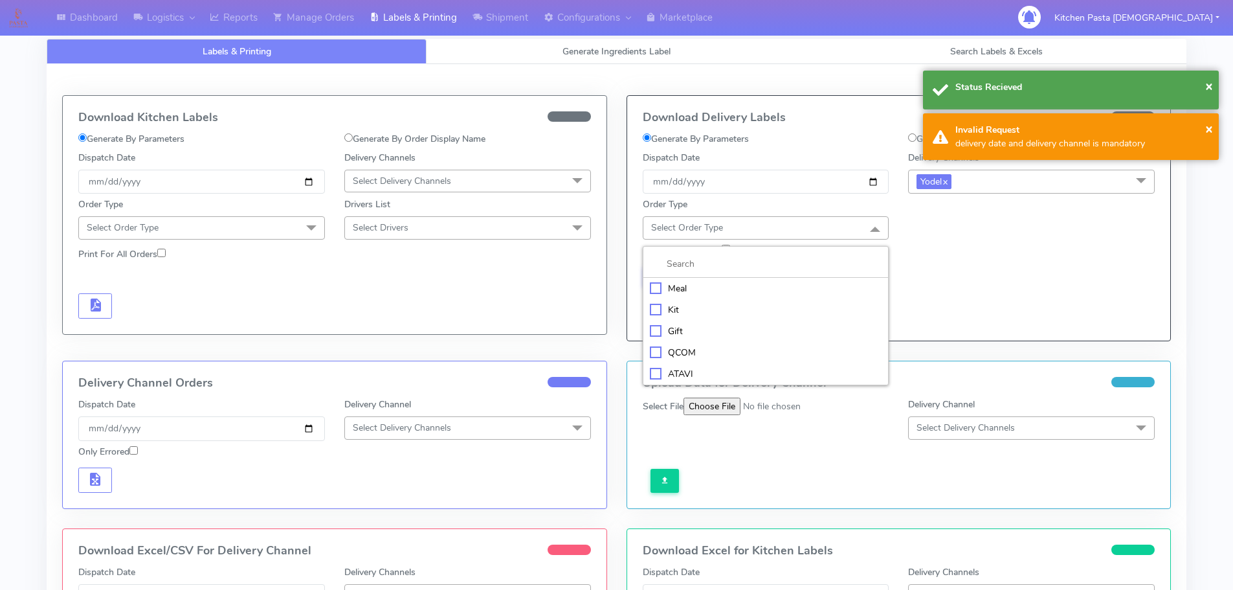
click at [800, 288] on div "Meal" at bounding box center [766, 289] width 232 height 14
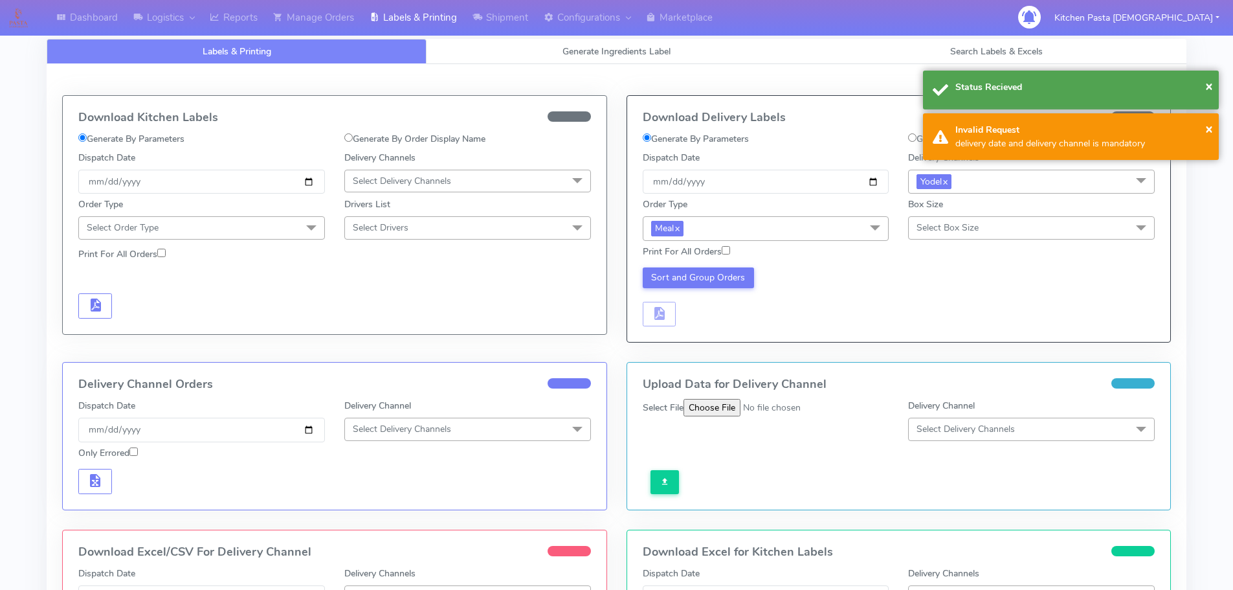
click at [967, 231] on span "Select Box Size" at bounding box center [947, 227] width 62 height 12
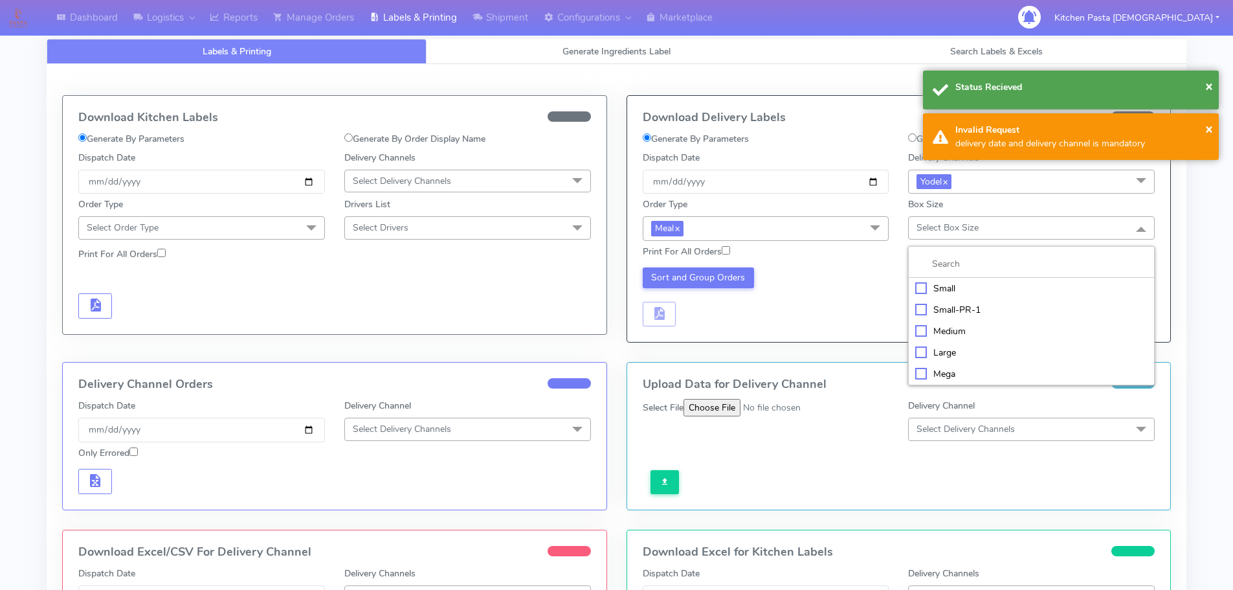
click at [951, 288] on div "Small" at bounding box center [1031, 289] width 232 height 14
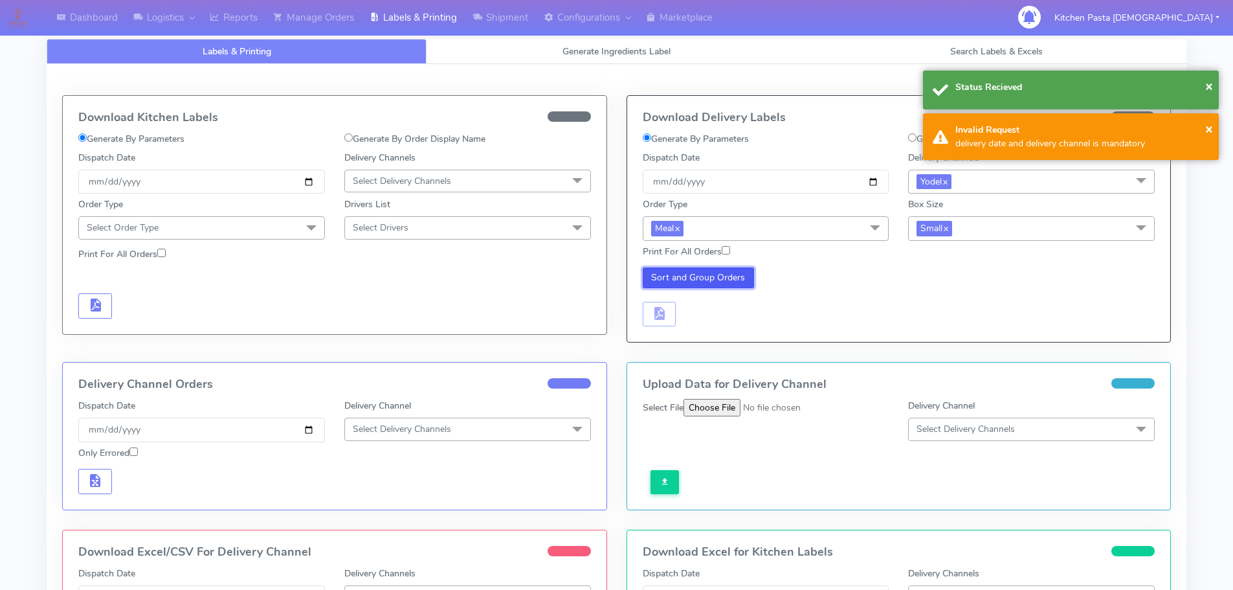
click at [720, 277] on button "Sort and Group Orders" at bounding box center [699, 277] width 112 height 21
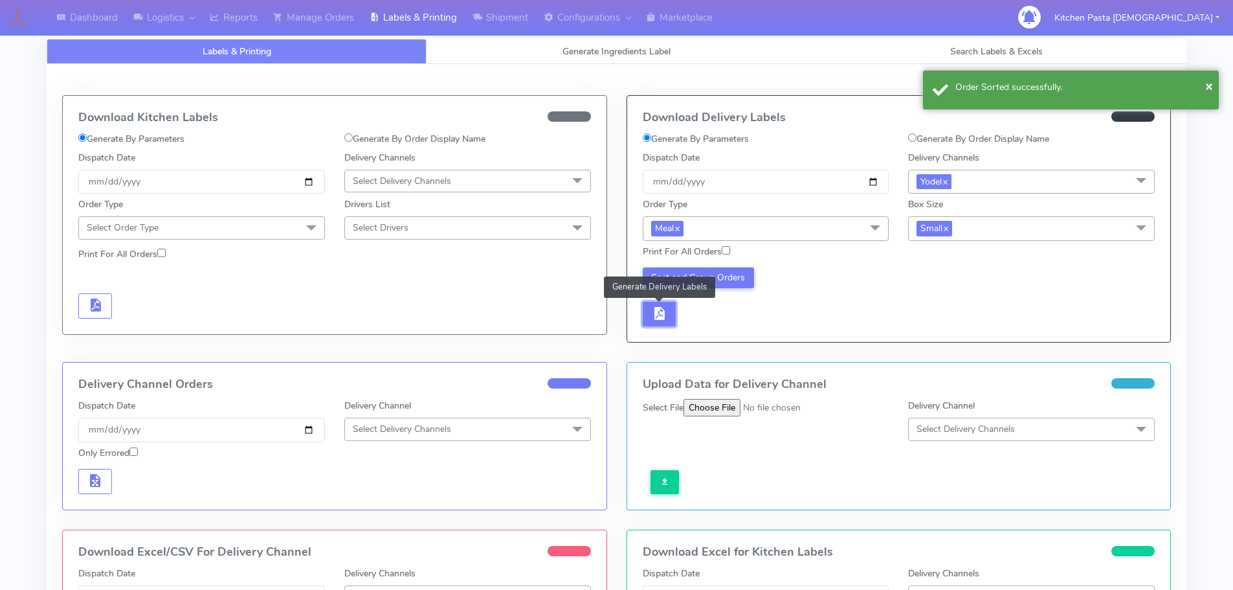
click at [663, 313] on span "button" at bounding box center [659, 316] width 16 height 12
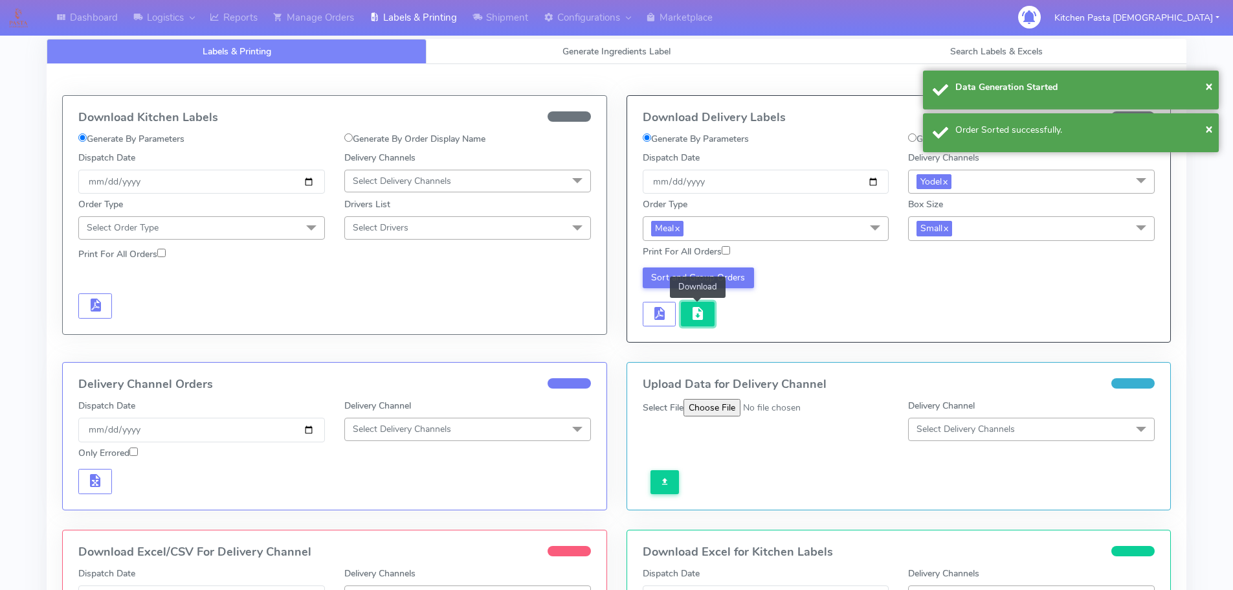
click at [693, 315] on span "button" at bounding box center [698, 316] width 16 height 12
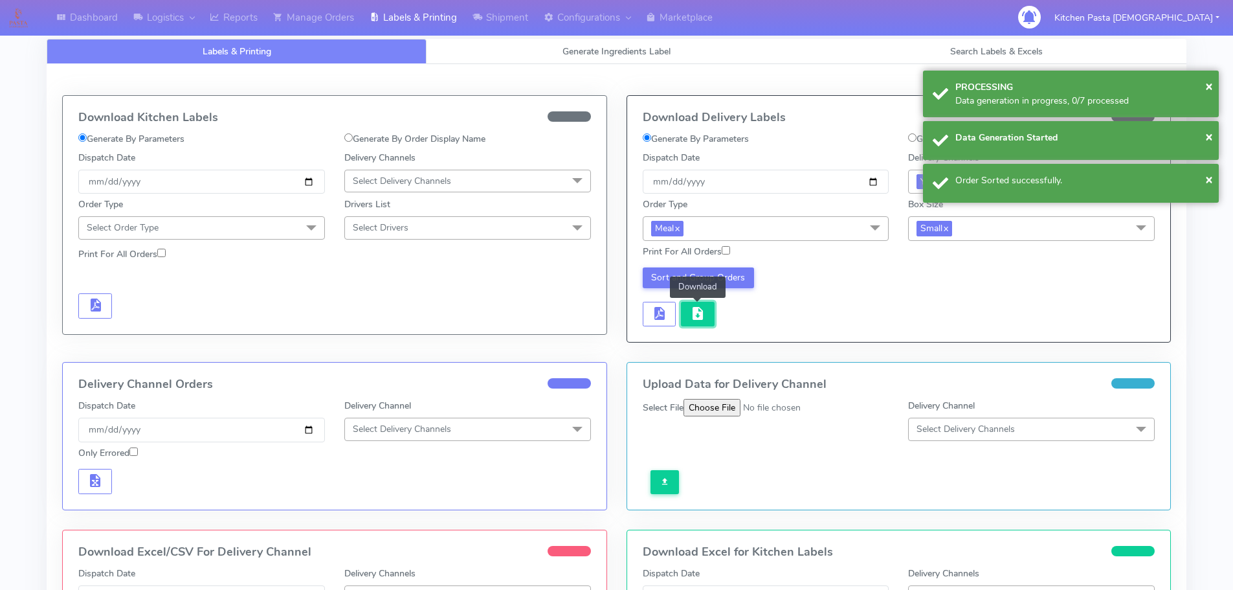
click at [700, 315] on span "button" at bounding box center [698, 316] width 16 height 12
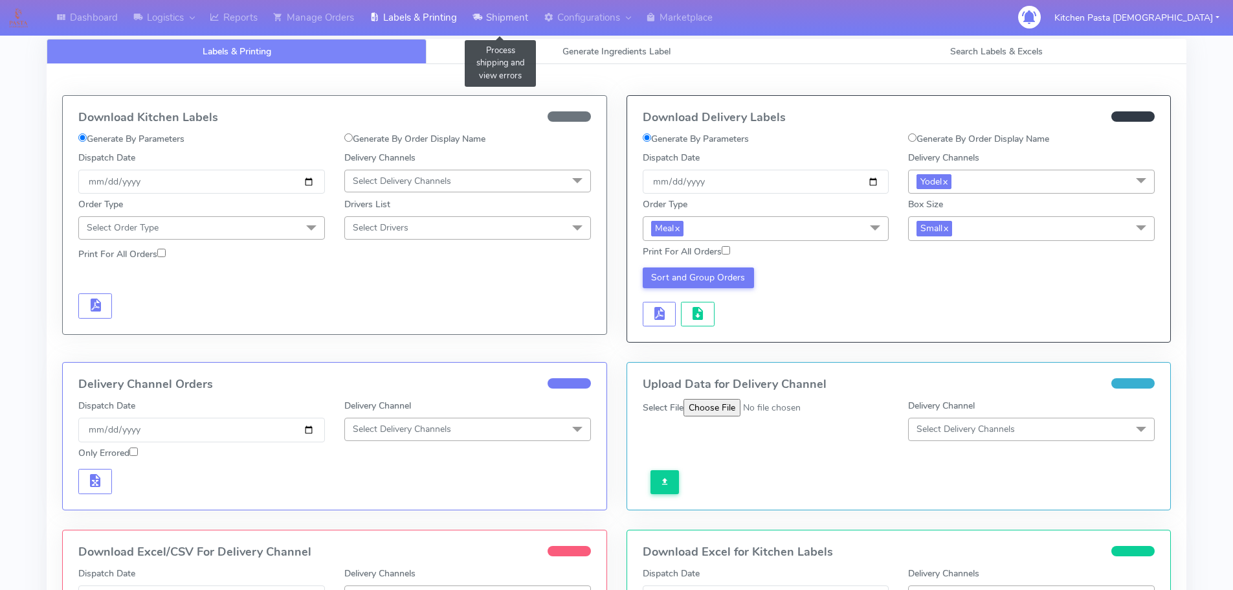
click at [511, 10] on link "Shipment" at bounding box center [500, 18] width 71 height 36
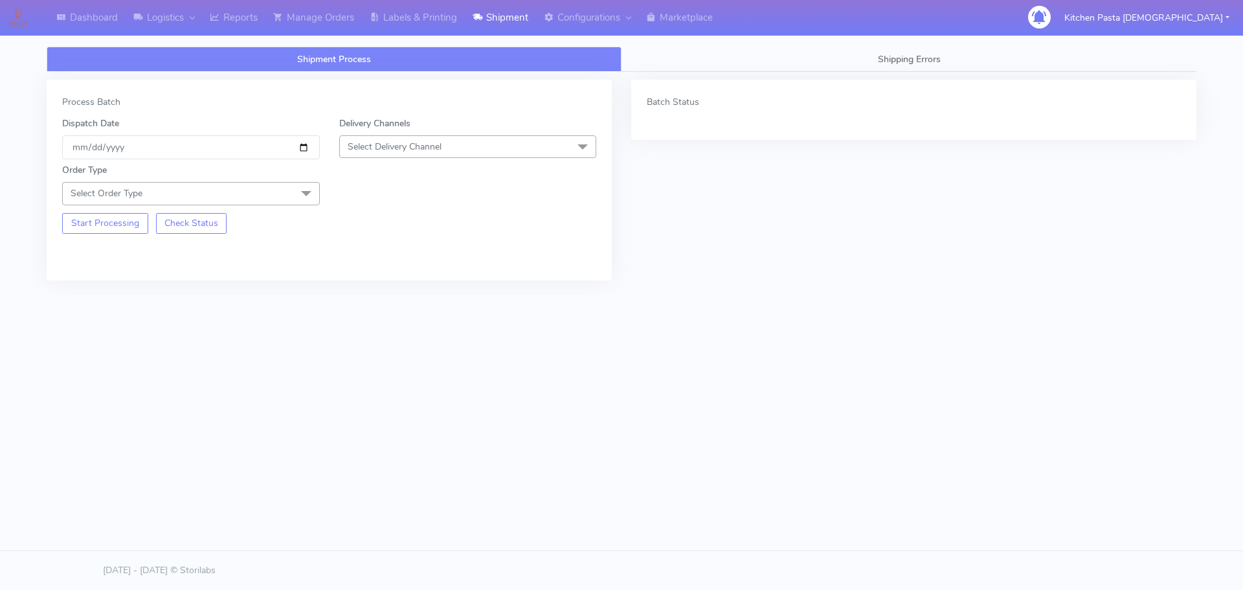
click at [404, 155] on span "Select Delivery Channel" at bounding box center [468, 146] width 258 height 23
drag, startPoint x: 392, startPoint y: 287, endPoint x: 322, endPoint y: 216, distance: 99.8
click at [393, 285] on li "Yodel" at bounding box center [468, 292] width 256 height 21
click at [310, 201] on span at bounding box center [306, 194] width 26 height 25
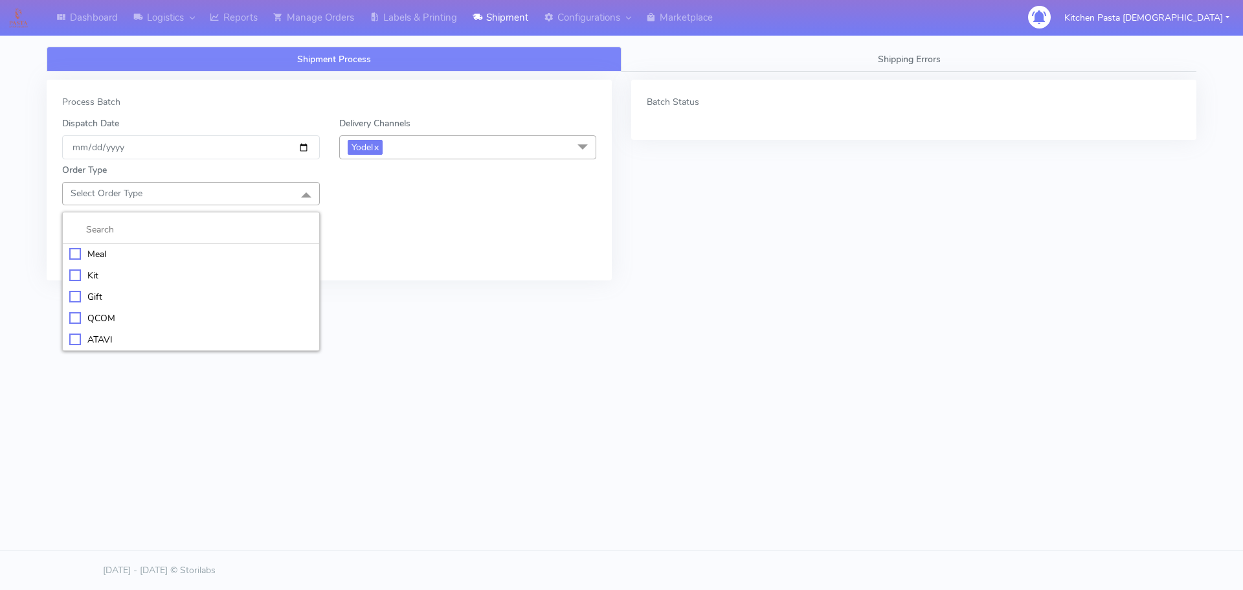
click at [212, 258] on div "Meal" at bounding box center [190, 254] width 243 height 14
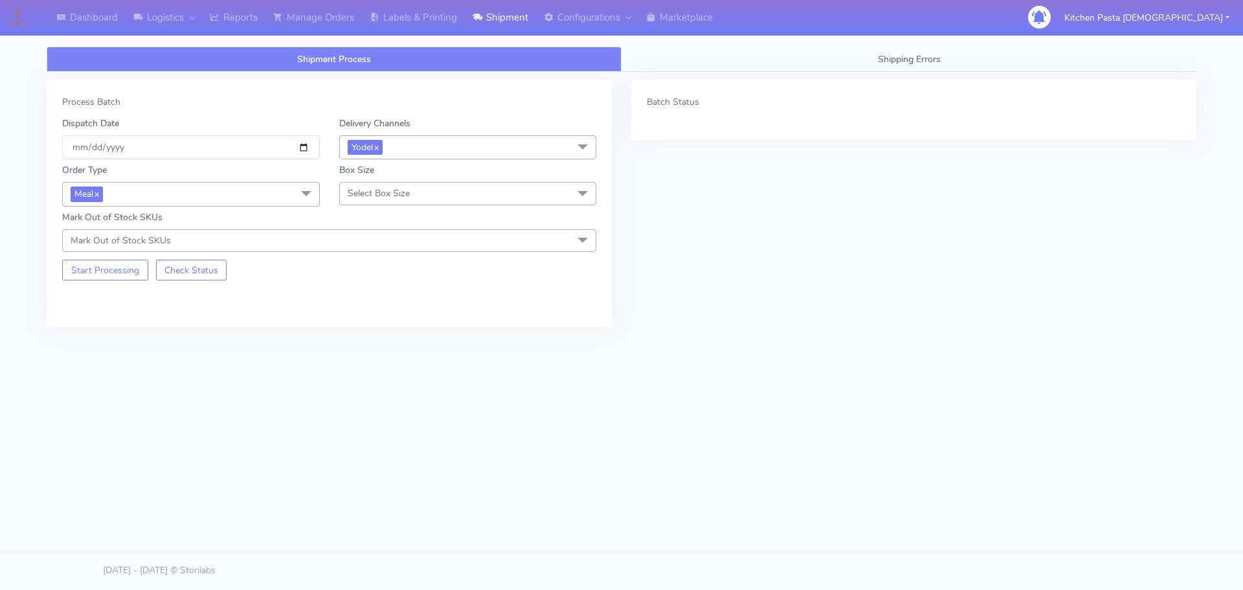
click at [363, 199] on span "Select Box Size" at bounding box center [379, 193] width 62 height 12
click at [370, 317] on div "Large" at bounding box center [467, 318] width 243 height 14
click at [124, 265] on button "Start Processing" at bounding box center [105, 270] width 86 height 21
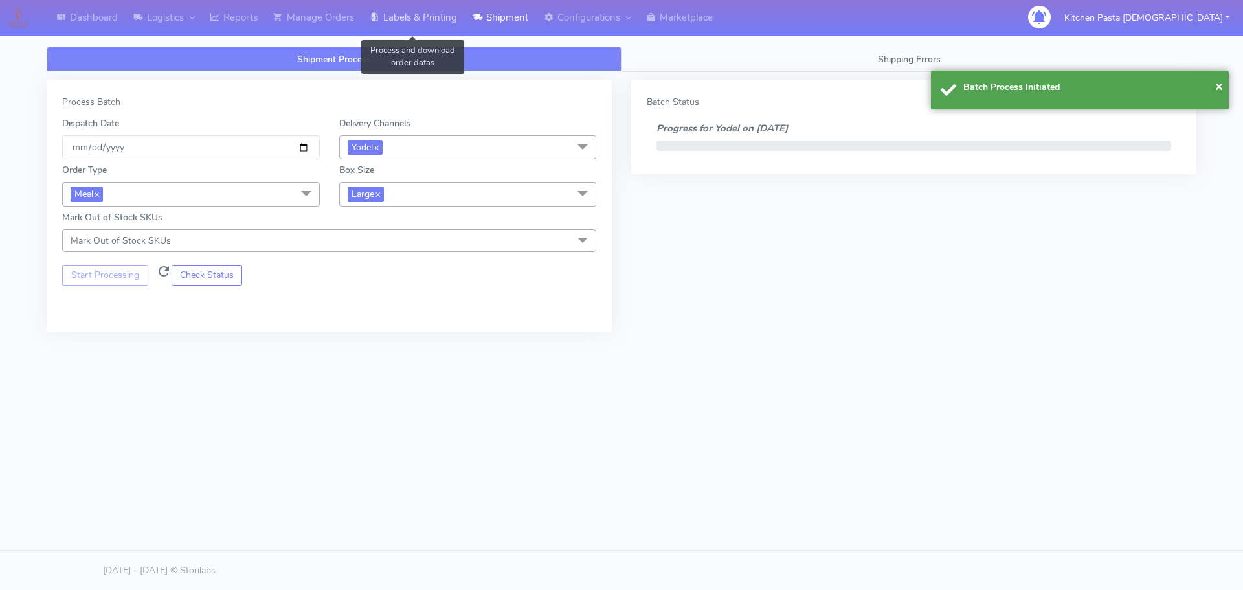
click at [386, 17] on link "Labels & Printing" at bounding box center [413, 18] width 103 height 36
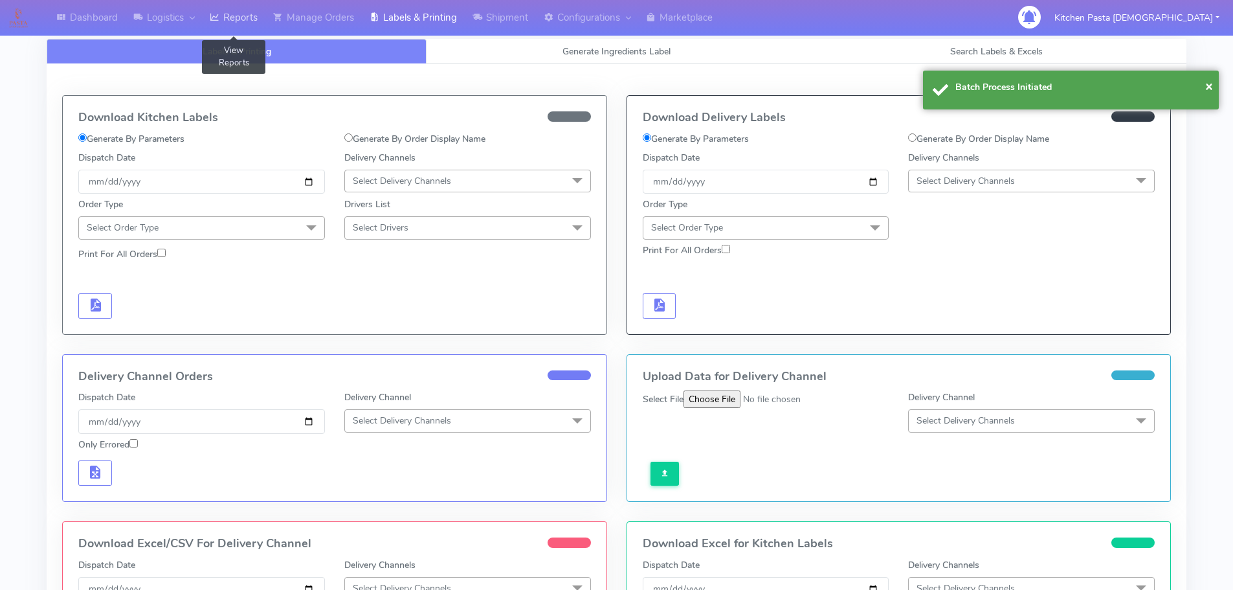
click at [241, 22] on link "Reports" at bounding box center [233, 18] width 63 height 36
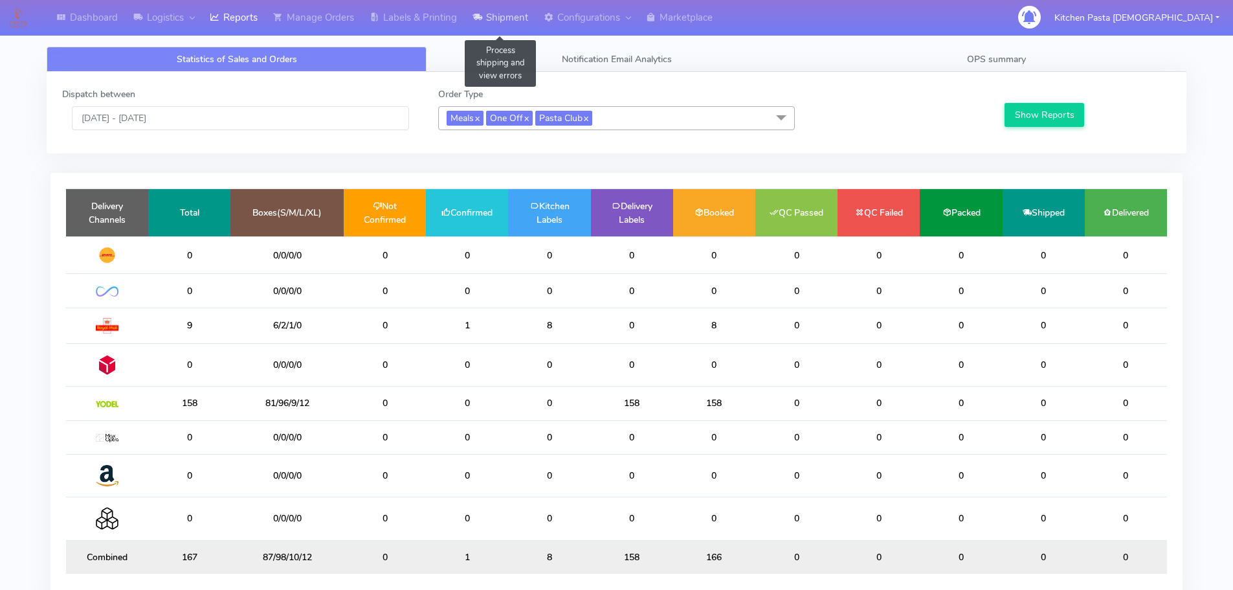
click at [504, 24] on link "Shipment" at bounding box center [500, 18] width 71 height 36
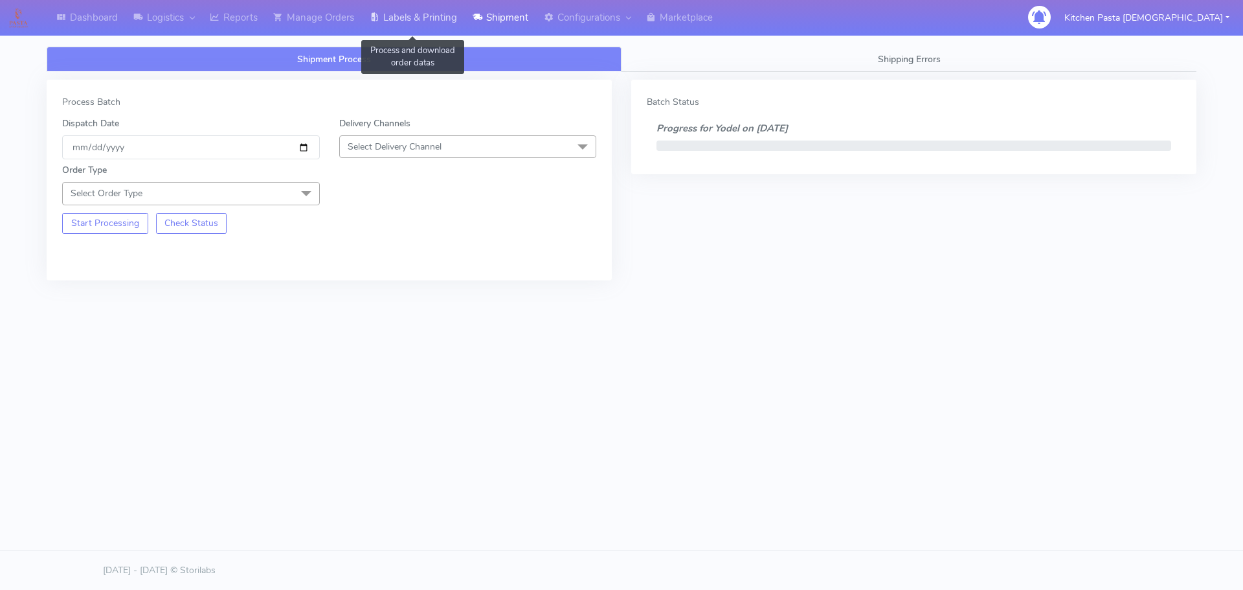
click at [406, 8] on link "Labels & Printing" at bounding box center [413, 18] width 103 height 36
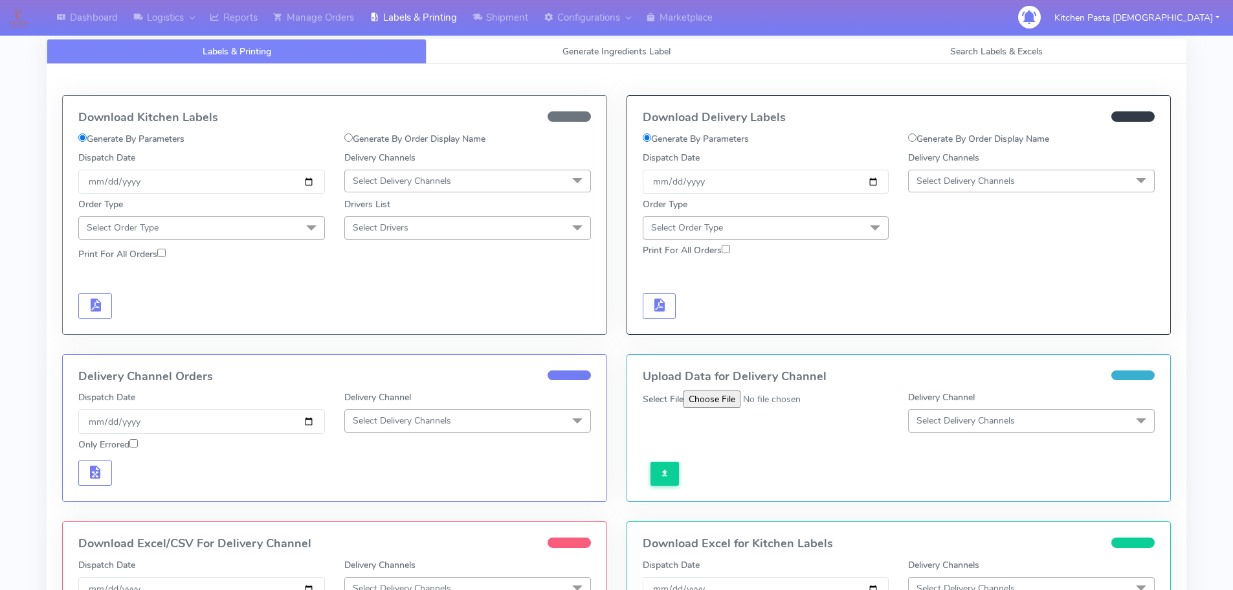
click at [962, 160] on label "Delivery Channels" at bounding box center [943, 158] width 71 height 14
click at [968, 166] on div "Delivery Channels Select Delivery Channels DHL OnFleet Royal Mail DPD Yodel Max…" at bounding box center [1031, 172] width 266 height 43
click at [980, 182] on span "Select Delivery Channels" at bounding box center [965, 181] width 98 height 12
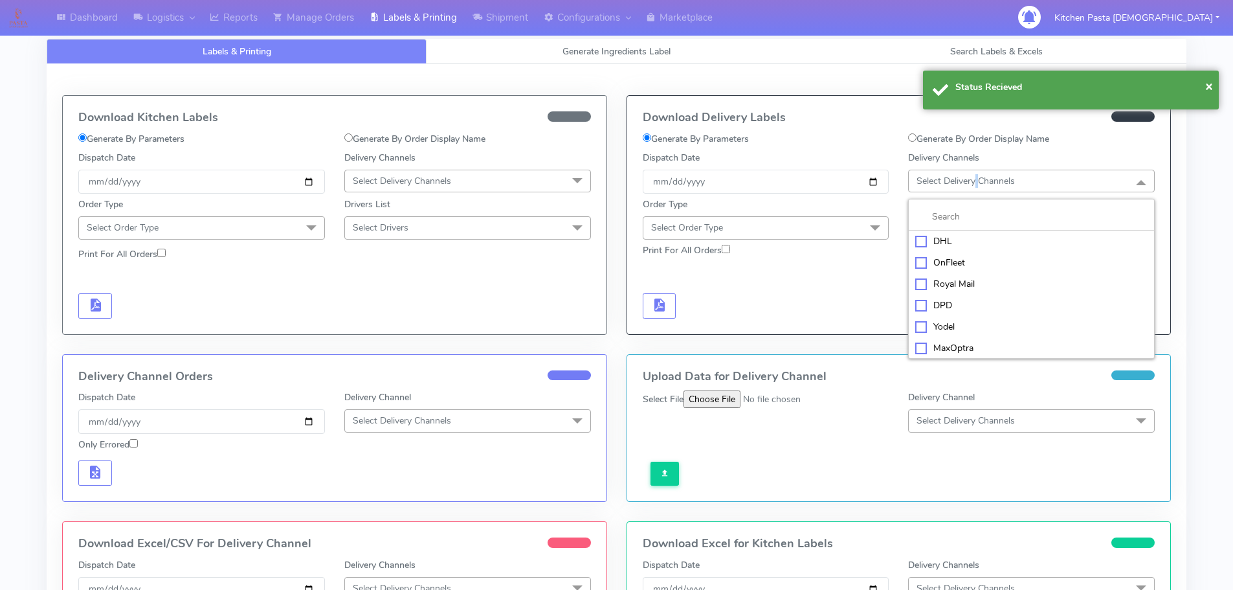
click at [940, 326] on div "Yodel" at bounding box center [1031, 327] width 232 height 14
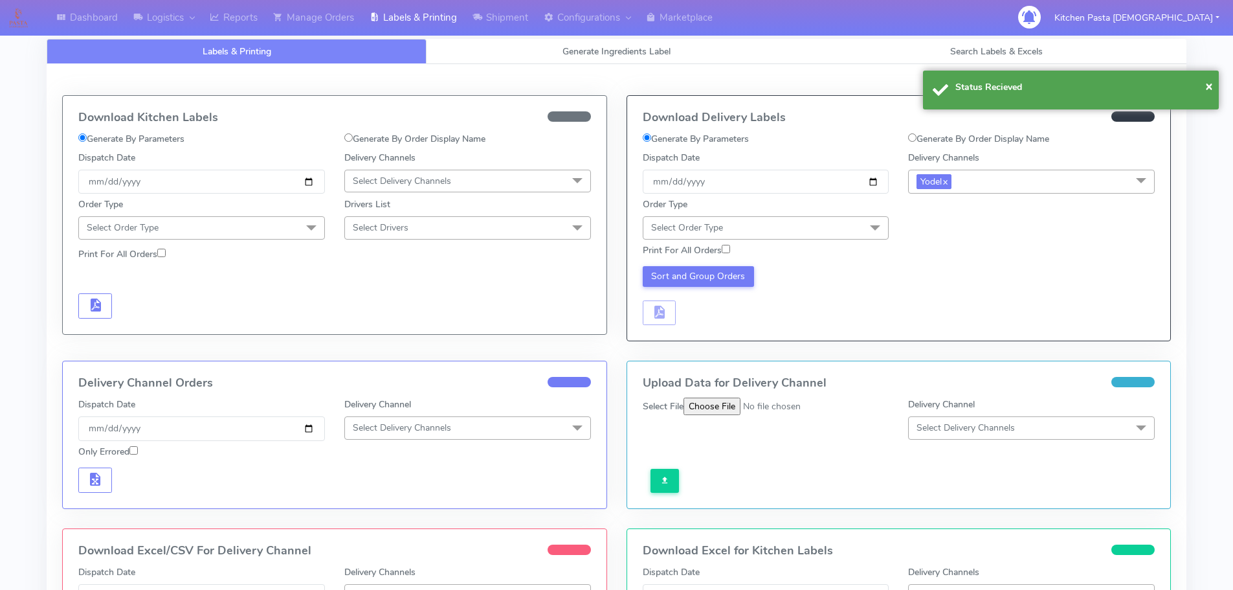
click at [835, 228] on span "Select Order Type" at bounding box center [766, 227] width 247 height 23
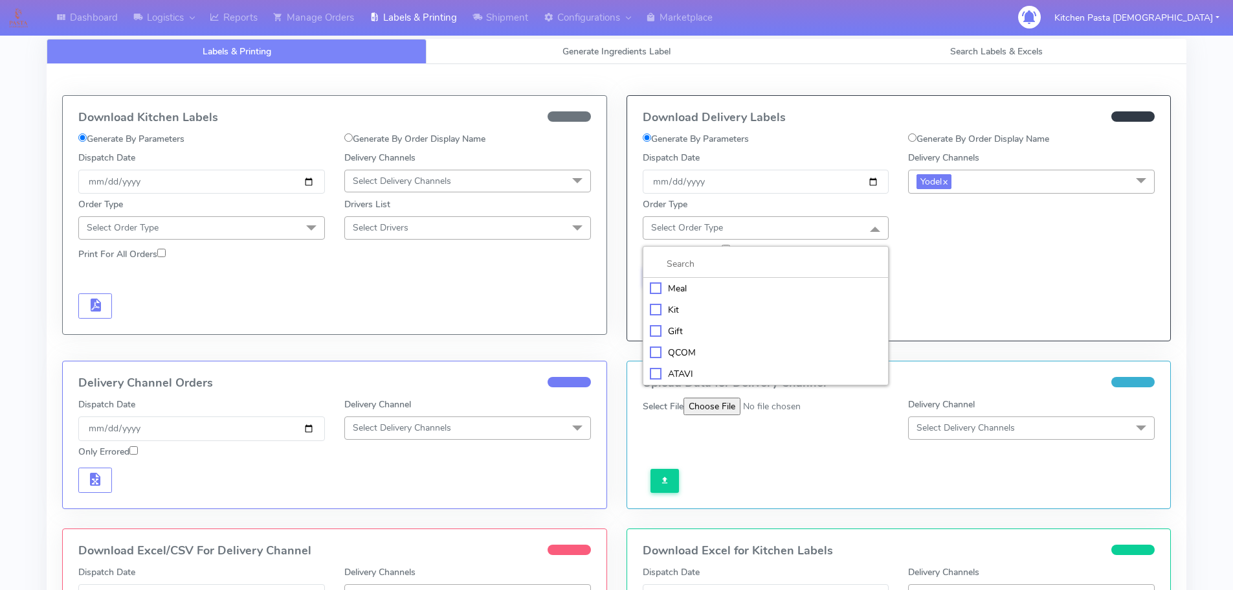
drag, startPoint x: 778, startPoint y: 293, endPoint x: 817, endPoint y: 271, distance: 45.5
click at [780, 293] on div "Meal" at bounding box center [766, 289] width 232 height 14
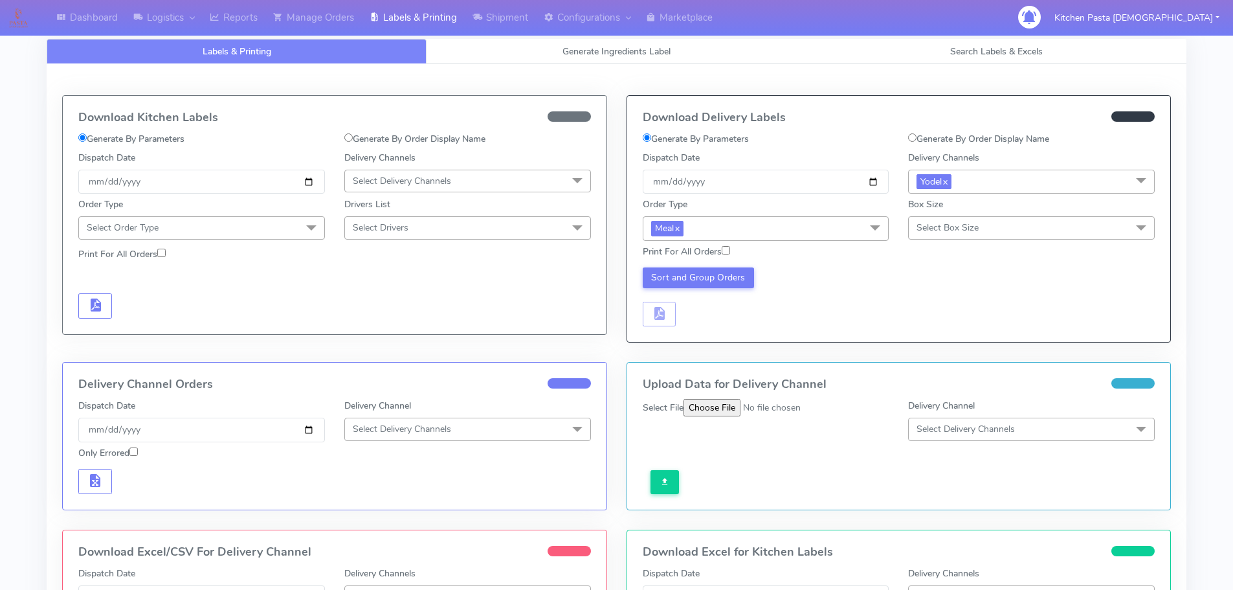
click at [971, 230] on span "Select Box Size" at bounding box center [947, 227] width 62 height 12
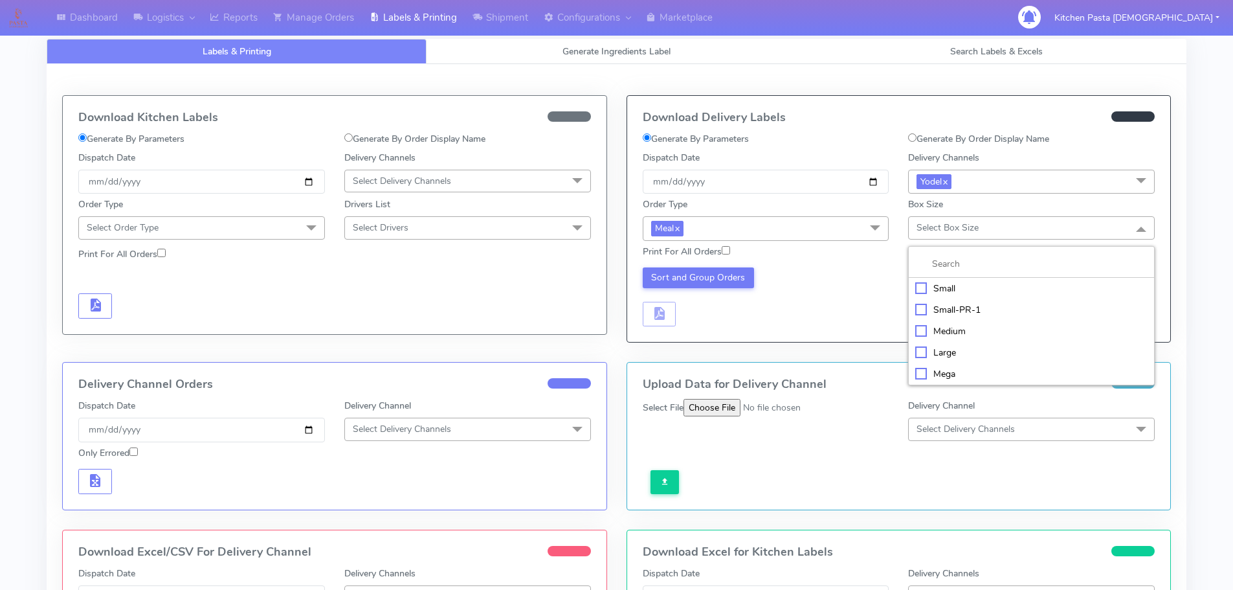
click at [940, 355] on div "Large" at bounding box center [1031, 353] width 232 height 14
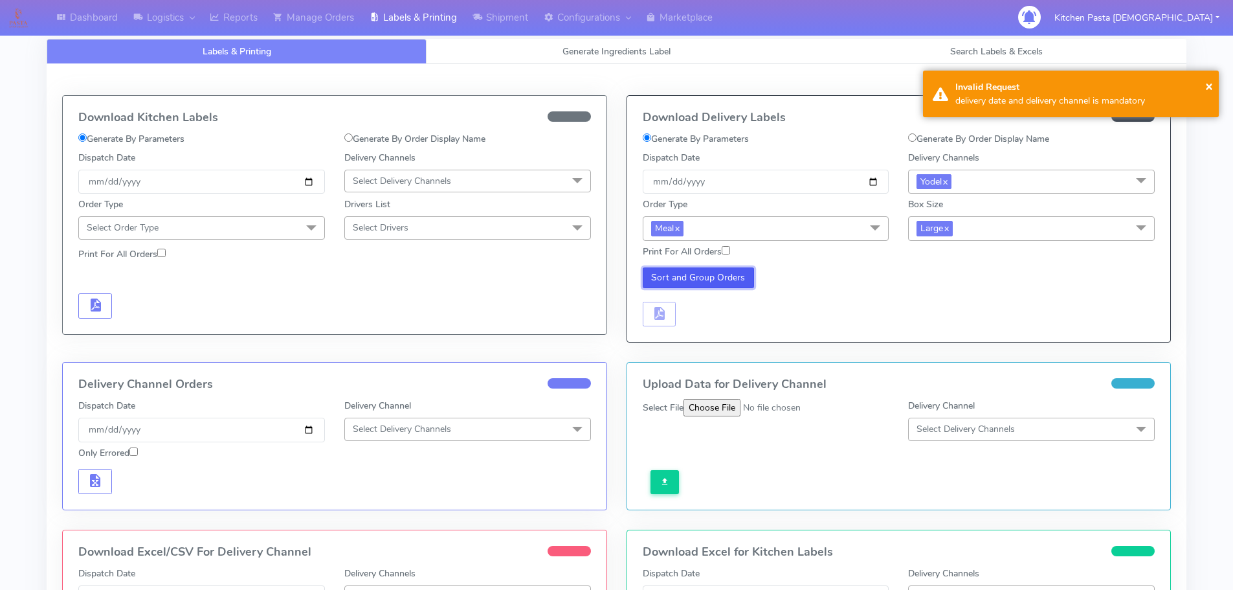
click at [738, 277] on button "Sort and Group Orders" at bounding box center [699, 277] width 112 height 21
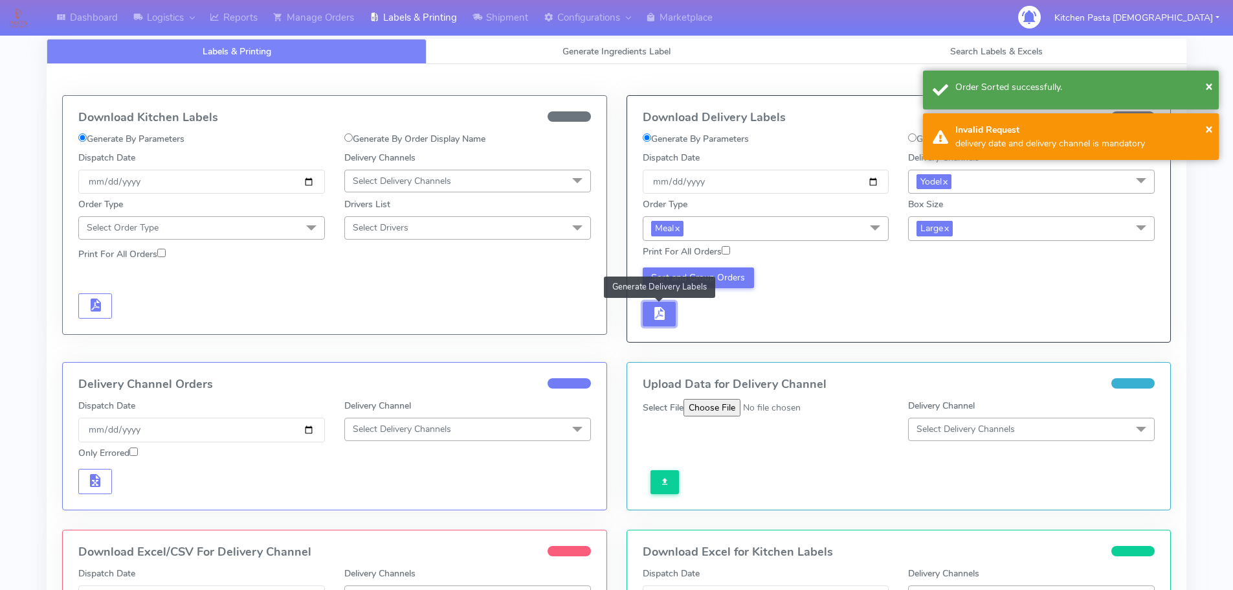
click at [672, 308] on button "button" at bounding box center [660, 314] width 34 height 25
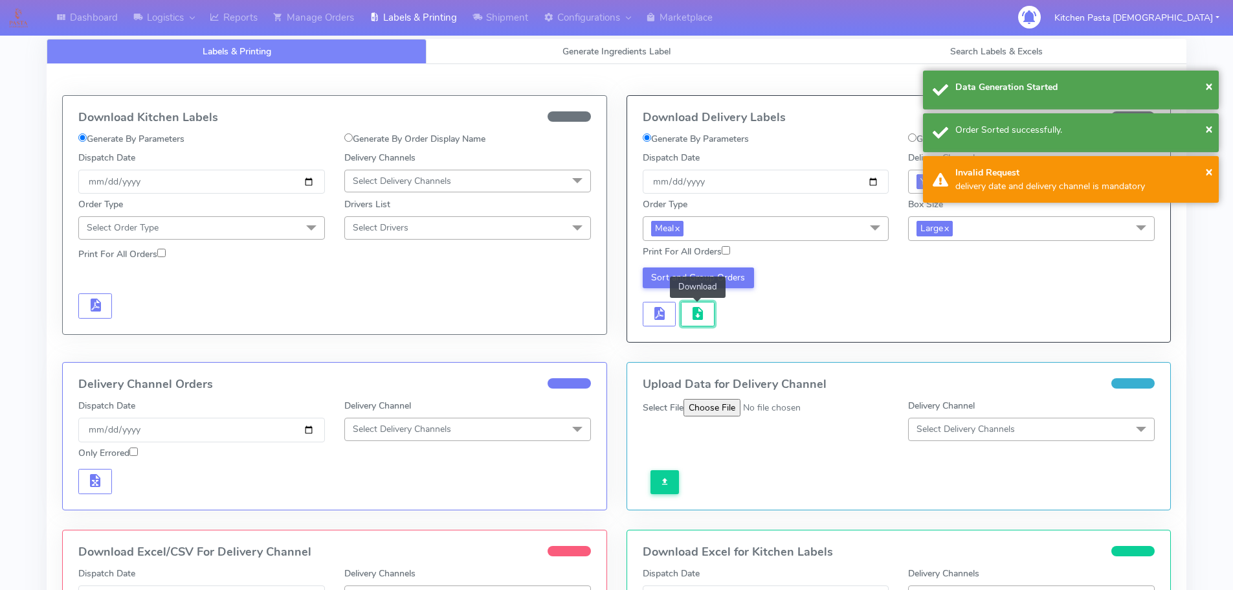
click at [692, 310] on span "button" at bounding box center [698, 316] width 16 height 12
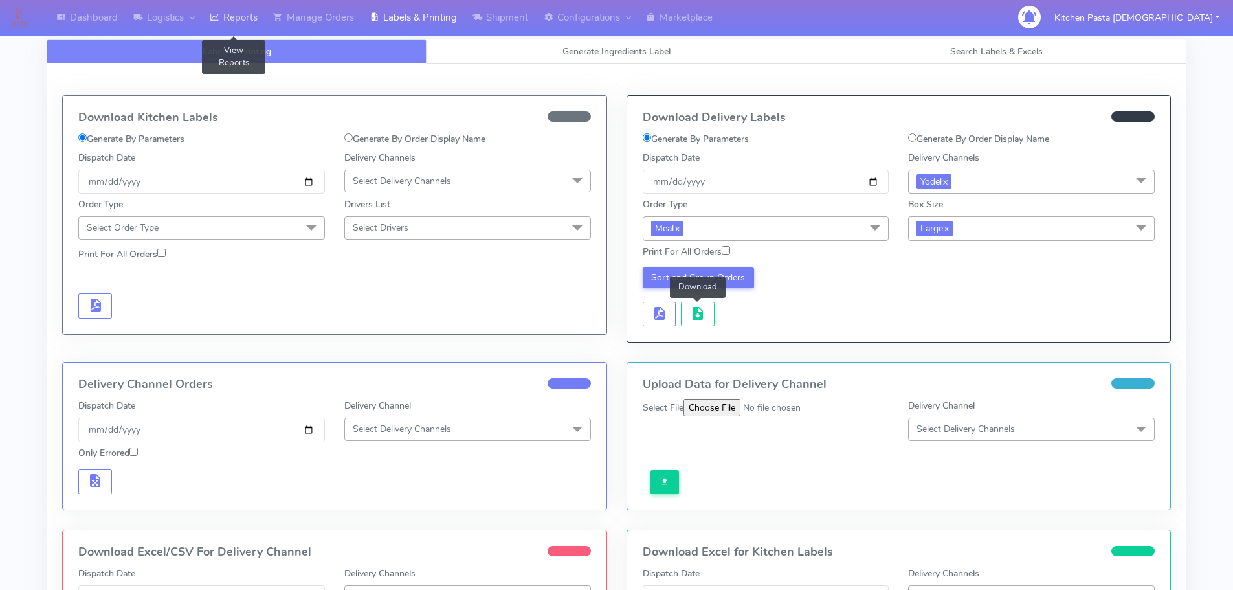
drag, startPoint x: 252, startPoint y: 14, endPoint x: 258, endPoint y: 6, distance: 9.3
click at [252, 14] on link "Reports" at bounding box center [233, 18] width 63 height 36
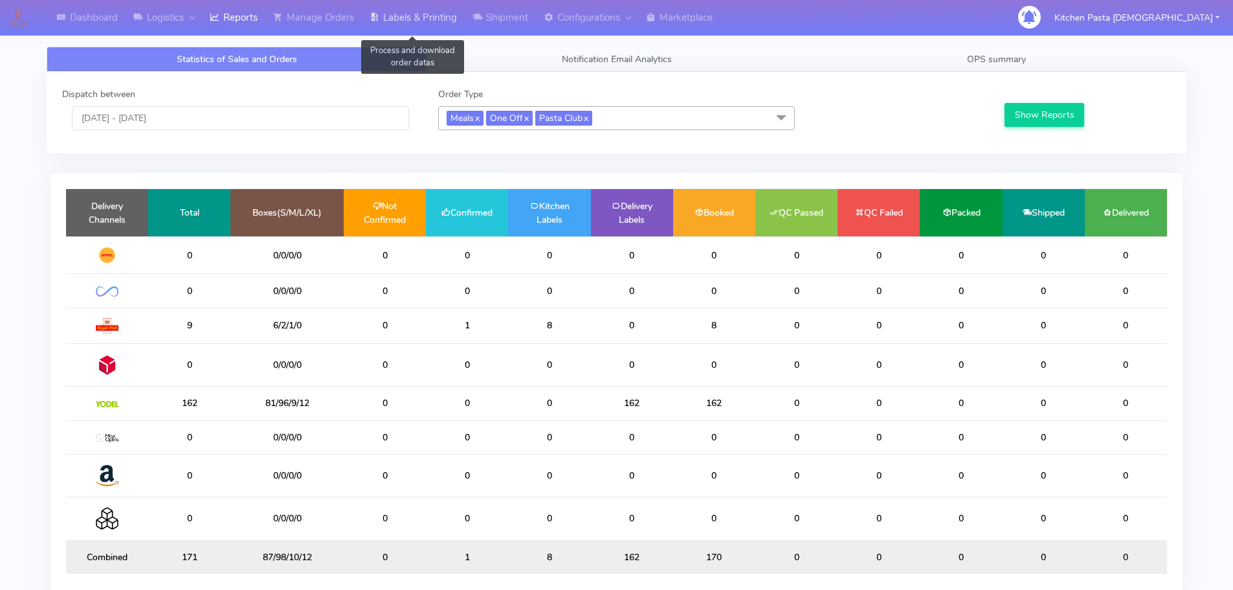
click at [431, 28] on link "Labels & Printing" at bounding box center [413, 18] width 103 height 36
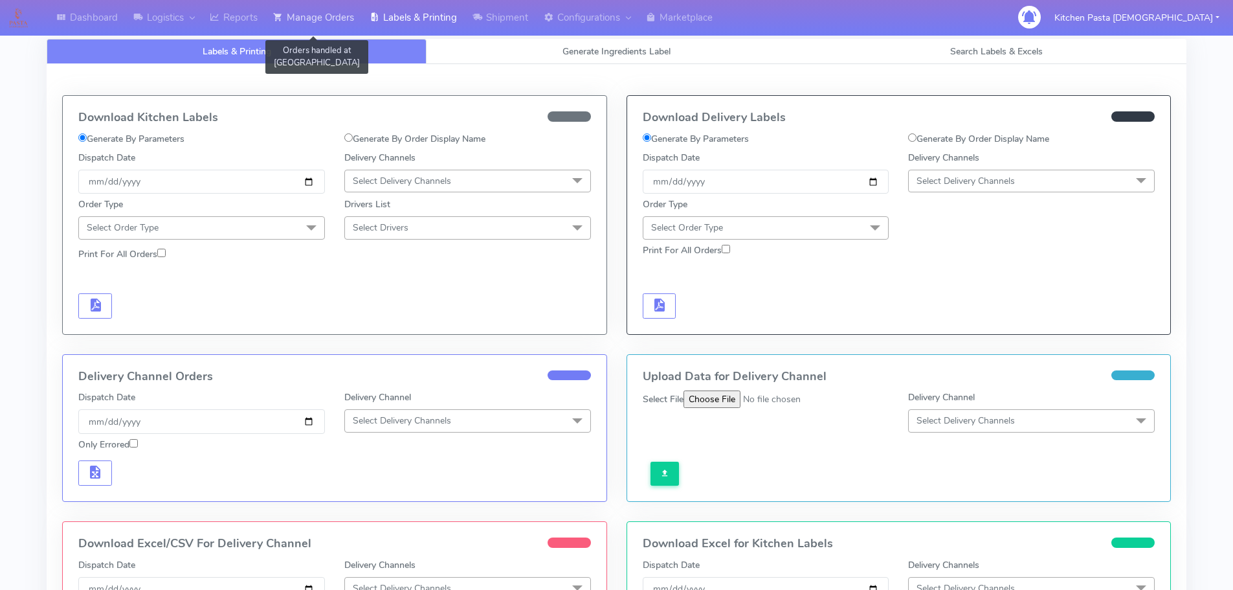
click at [348, 27] on link "Manage Orders" at bounding box center [313, 18] width 96 height 36
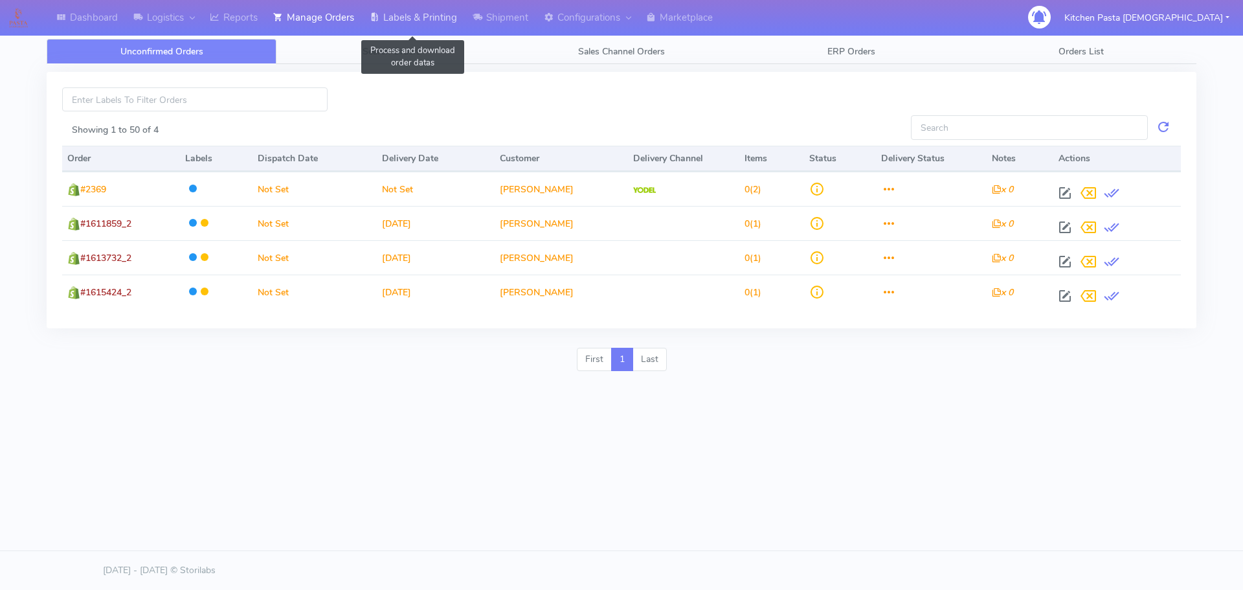
click at [400, 25] on link "Labels & Printing" at bounding box center [413, 18] width 103 height 36
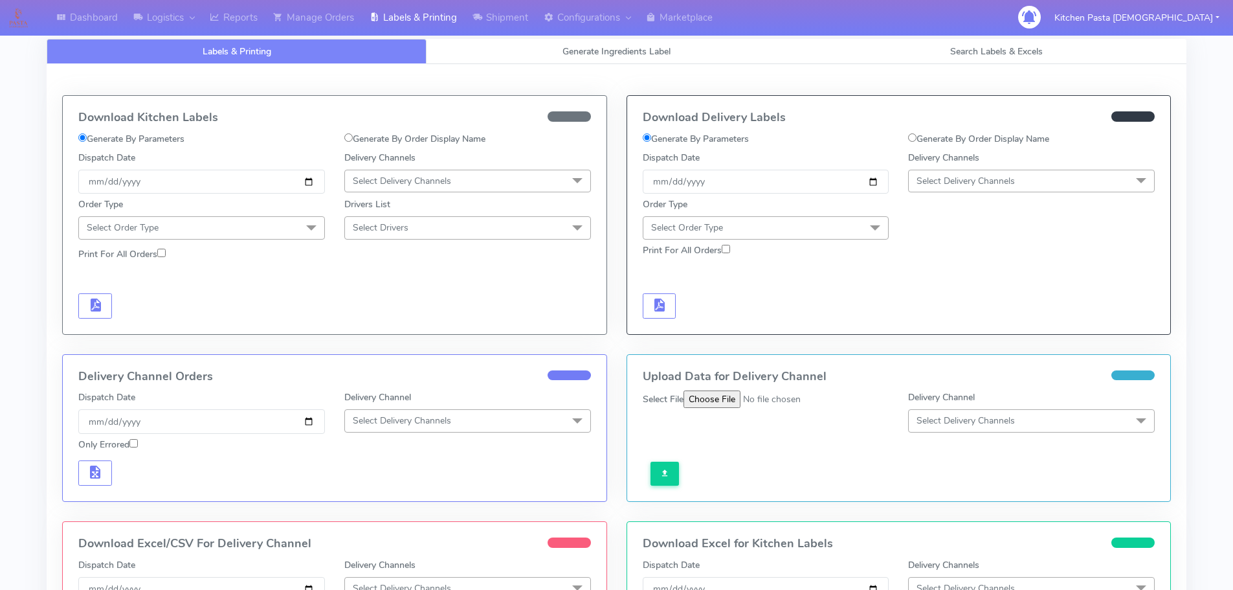
click at [429, 179] on span "Select Delivery Channels" at bounding box center [402, 181] width 98 height 12
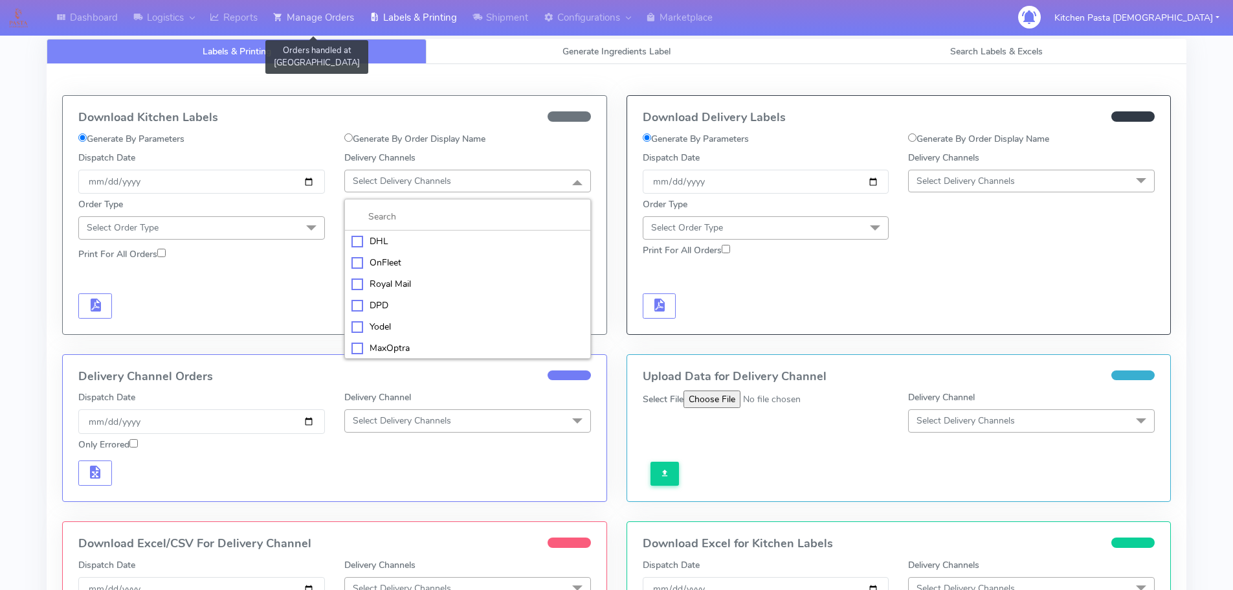
click at [329, 21] on link "Manage Orders" at bounding box center [313, 18] width 96 height 36
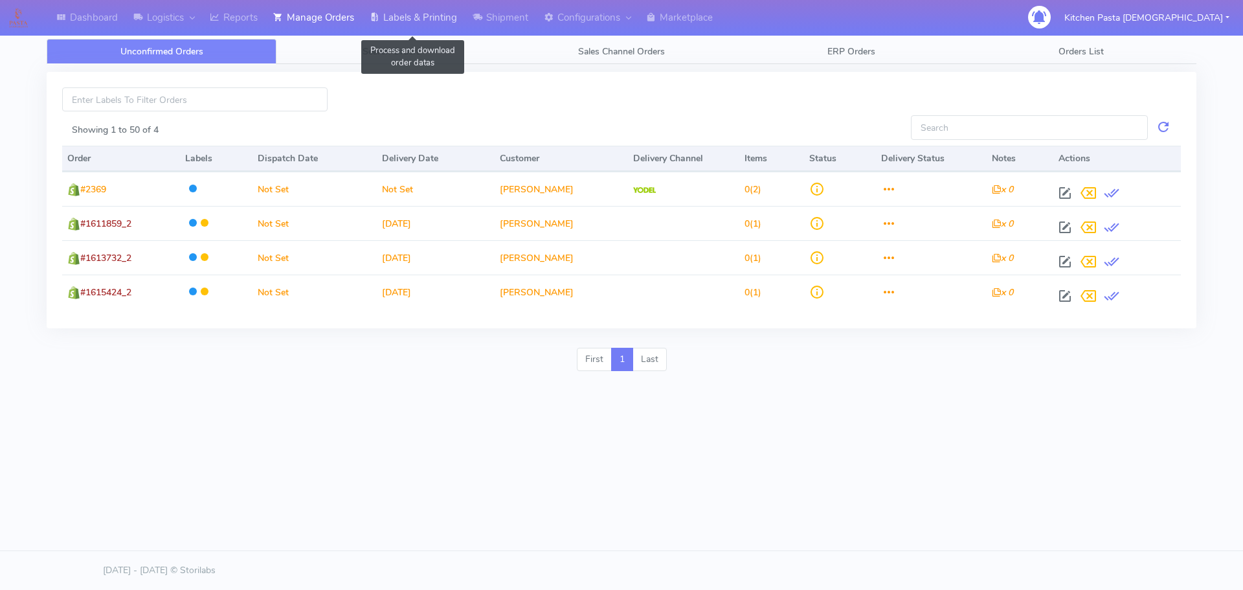
click at [406, 17] on link "Labels & Printing" at bounding box center [413, 18] width 103 height 36
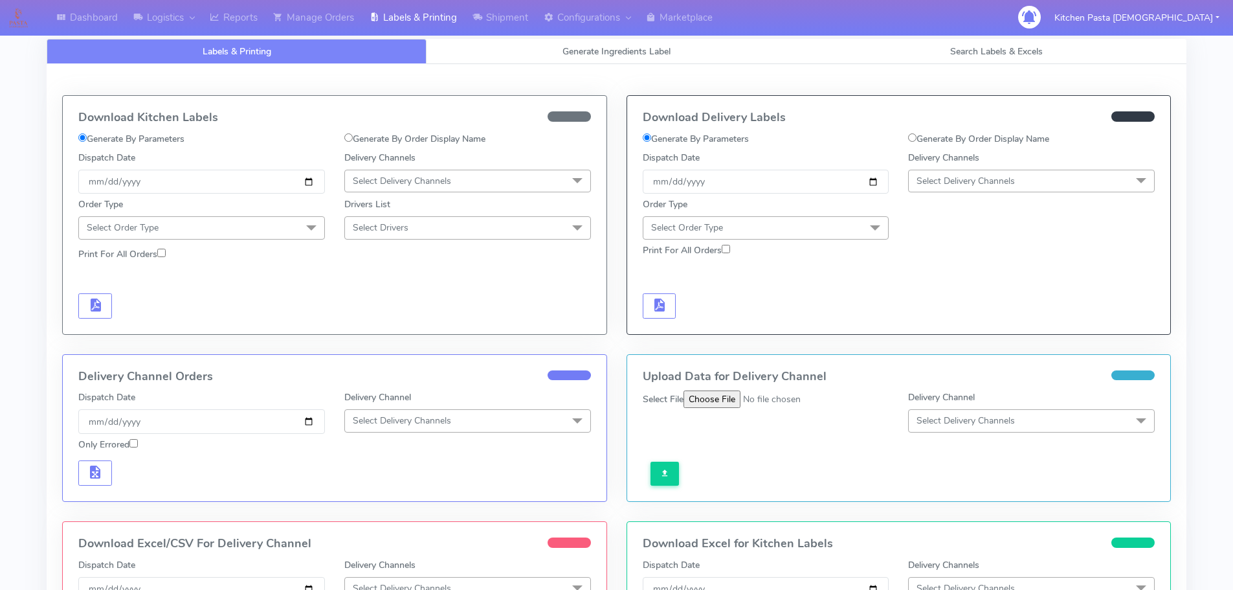
click at [947, 194] on div "Order Type Select Order Type Meal Kit Gift QCOM ATAVI" at bounding box center [899, 215] width 532 height 45
click at [951, 176] on span "Select Delivery Channels" at bounding box center [965, 181] width 98 height 12
click at [966, 277] on div "Royal Mail" at bounding box center [1031, 284] width 232 height 14
click at [462, 173] on span "Select Delivery Channels" at bounding box center [467, 181] width 247 height 23
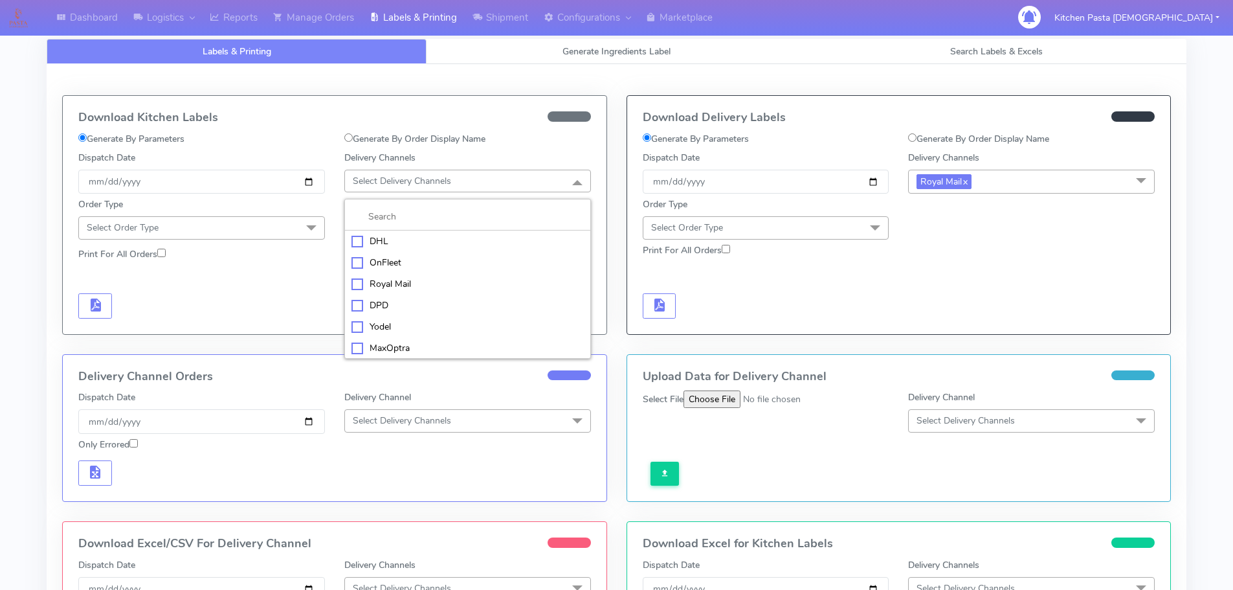
click at [381, 283] on div "Royal Mail" at bounding box center [467, 284] width 232 height 14
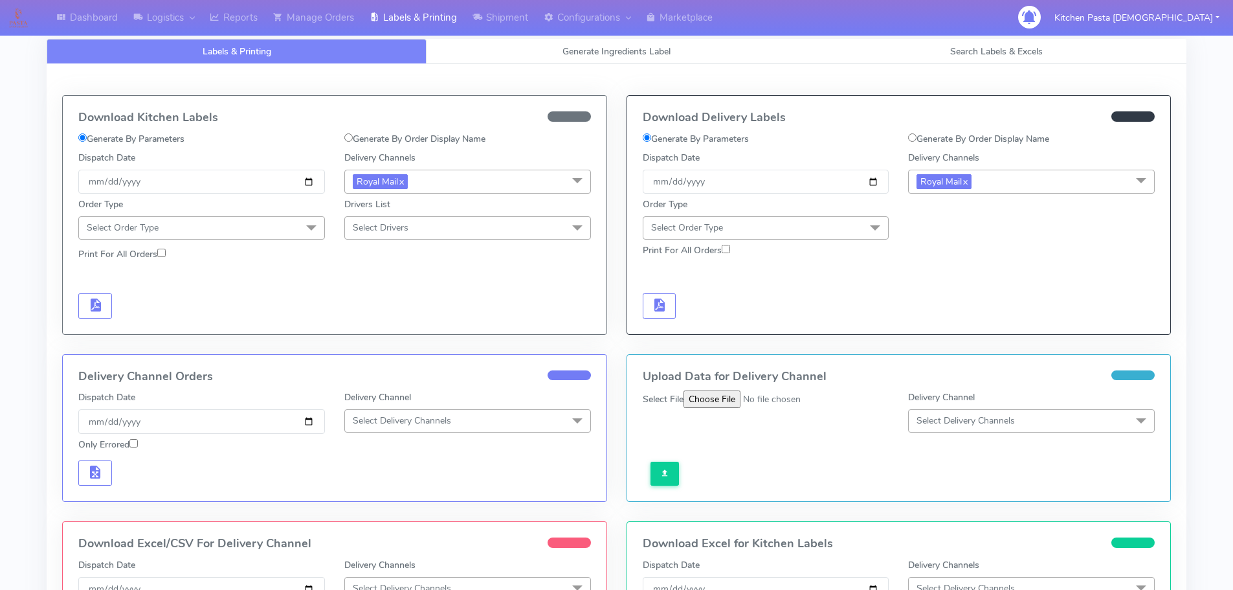
click at [293, 226] on span "Select Order Type" at bounding box center [201, 227] width 247 height 23
click at [253, 282] on li "Meal" at bounding box center [201, 288] width 245 height 21
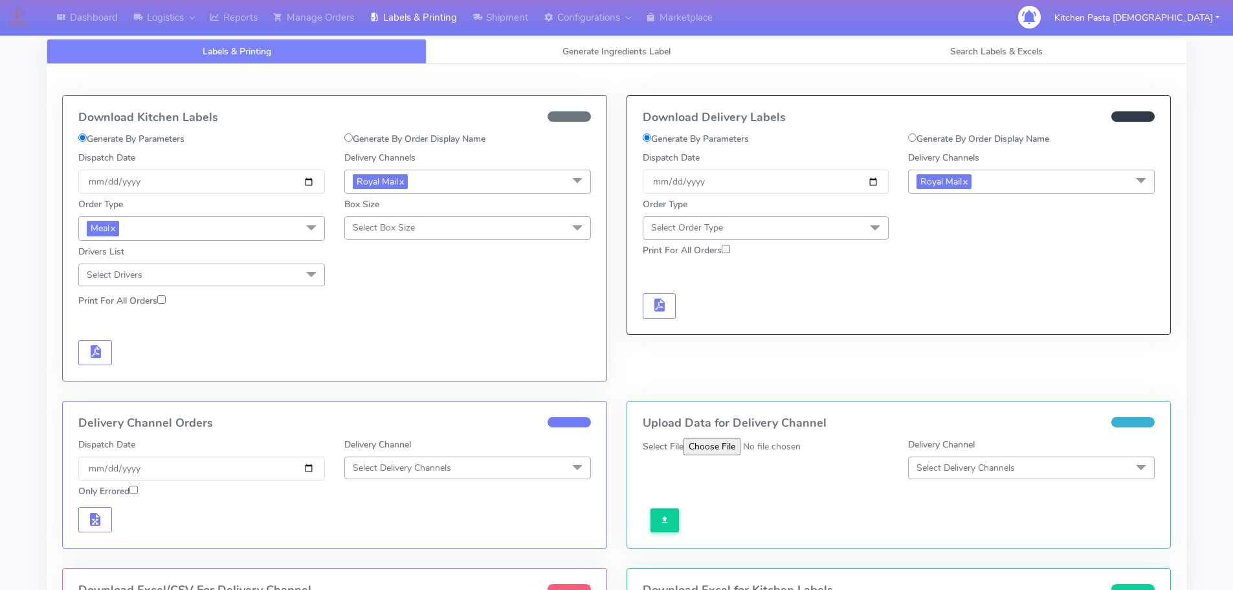
click at [376, 237] on span "Select Box Size" at bounding box center [467, 227] width 247 height 23
click at [379, 371] on div "Mega" at bounding box center [467, 374] width 232 height 14
drag, startPoint x: 87, startPoint y: 360, endPoint x: 159, endPoint y: 328, distance: 78.5
click at [88, 361] on button "button" at bounding box center [95, 352] width 34 height 25
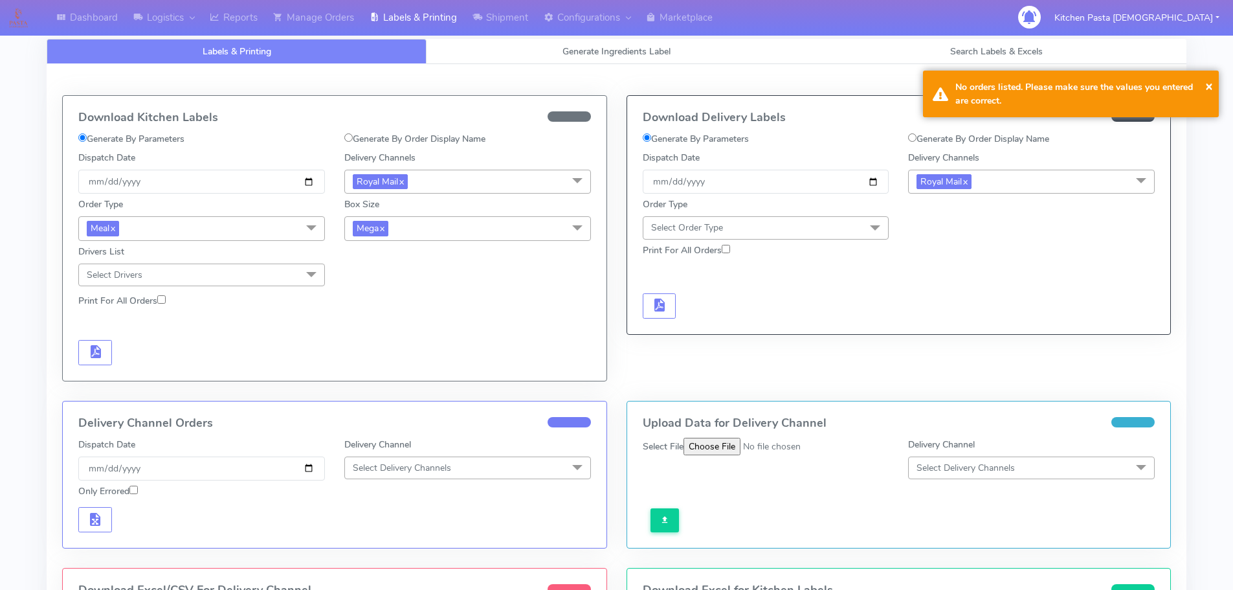
click at [461, 233] on span "Mega x" at bounding box center [467, 228] width 247 height 24
click at [400, 349] on div "Large" at bounding box center [467, 354] width 232 height 14
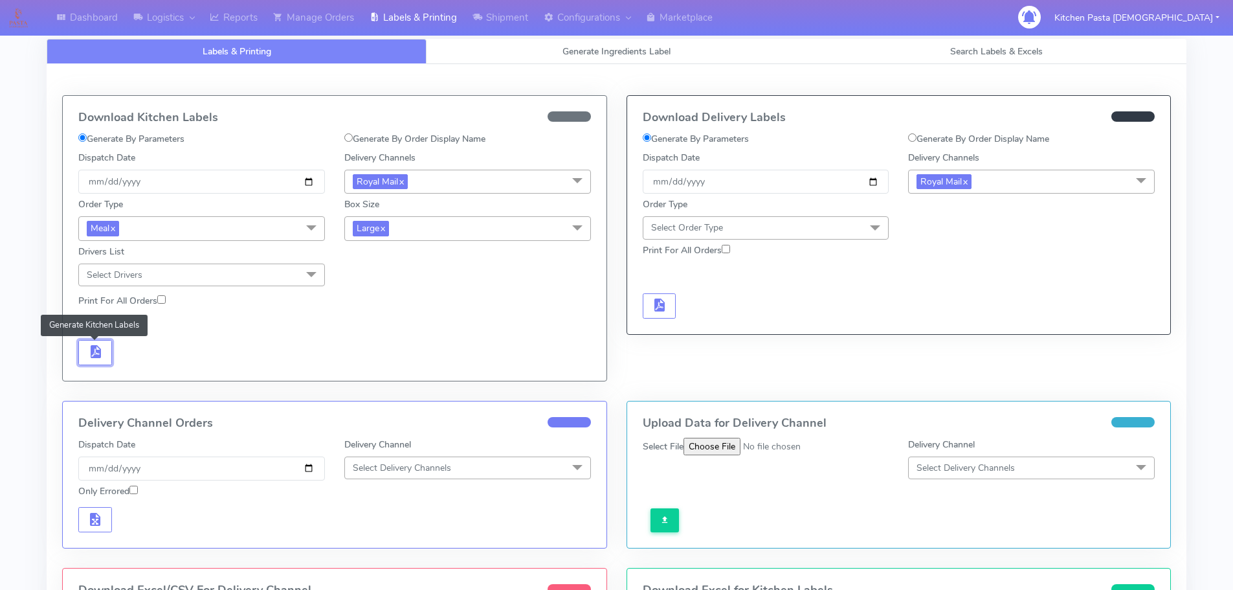
drag, startPoint x: 104, startPoint y: 348, endPoint x: 336, endPoint y: 285, distance: 240.2
click at [116, 350] on div "Generate Kitchen Labels" at bounding box center [202, 352] width 266 height 25
click at [102, 348] on span "button" at bounding box center [95, 354] width 16 height 12
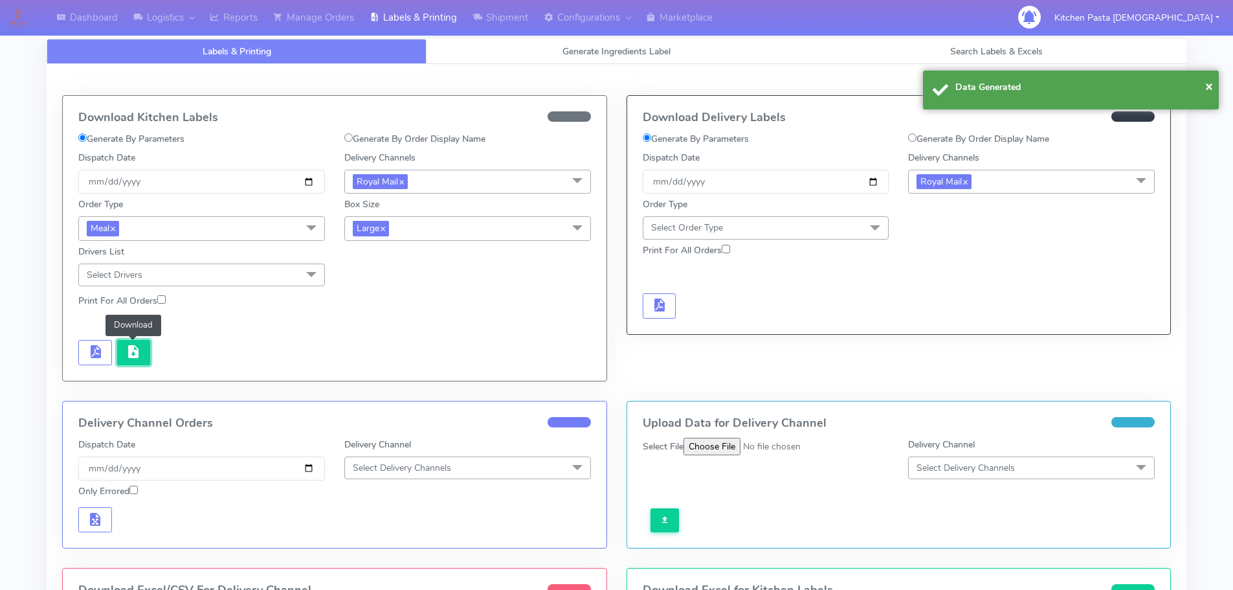
click at [139, 353] on span "button" at bounding box center [134, 354] width 16 height 12
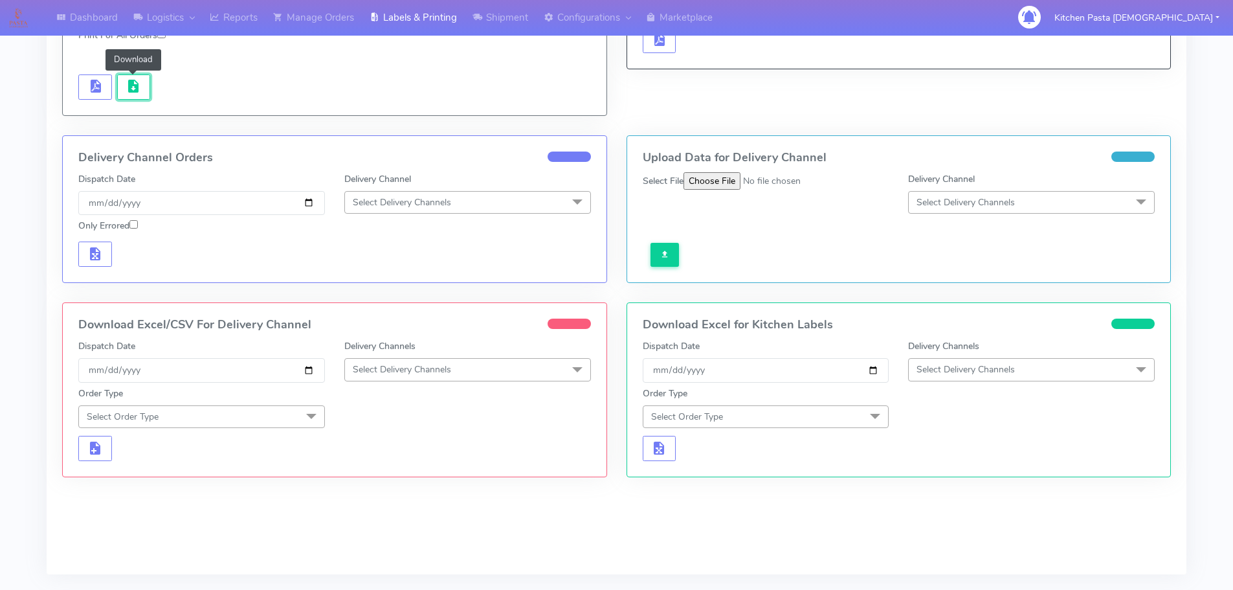
scroll to position [308, 0]
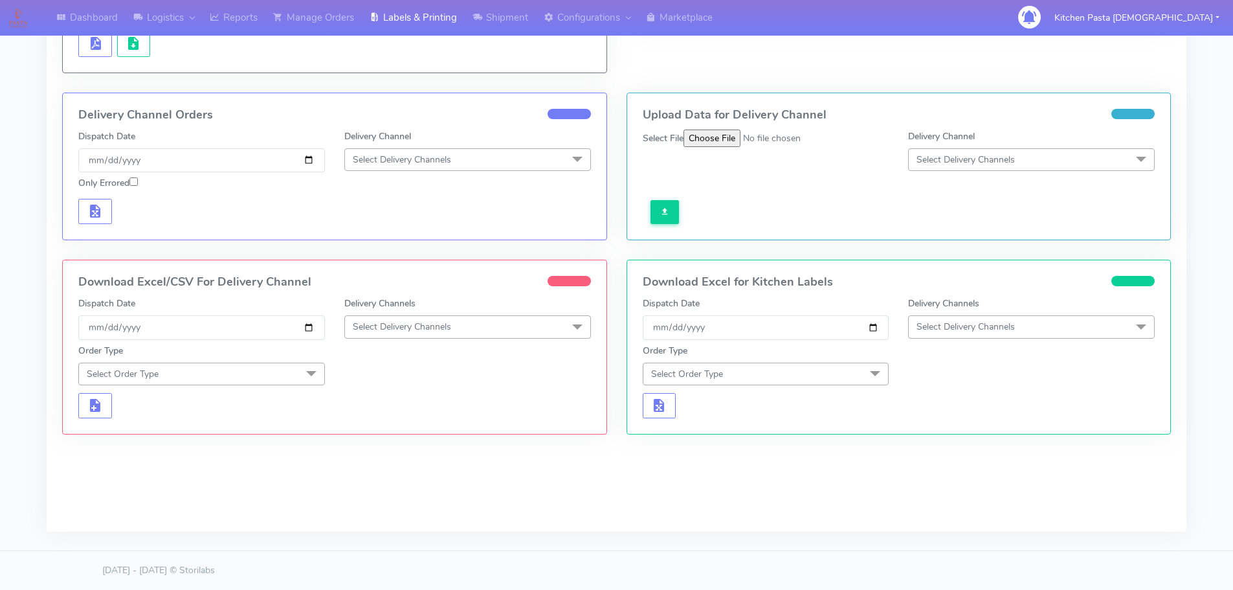
click at [530, 332] on span "Select Delivery Channels" at bounding box center [467, 326] width 247 height 23
click at [426, 434] on div "Royal Mail" at bounding box center [467, 430] width 232 height 14
click at [295, 376] on span "Select Order Type" at bounding box center [201, 373] width 247 height 23
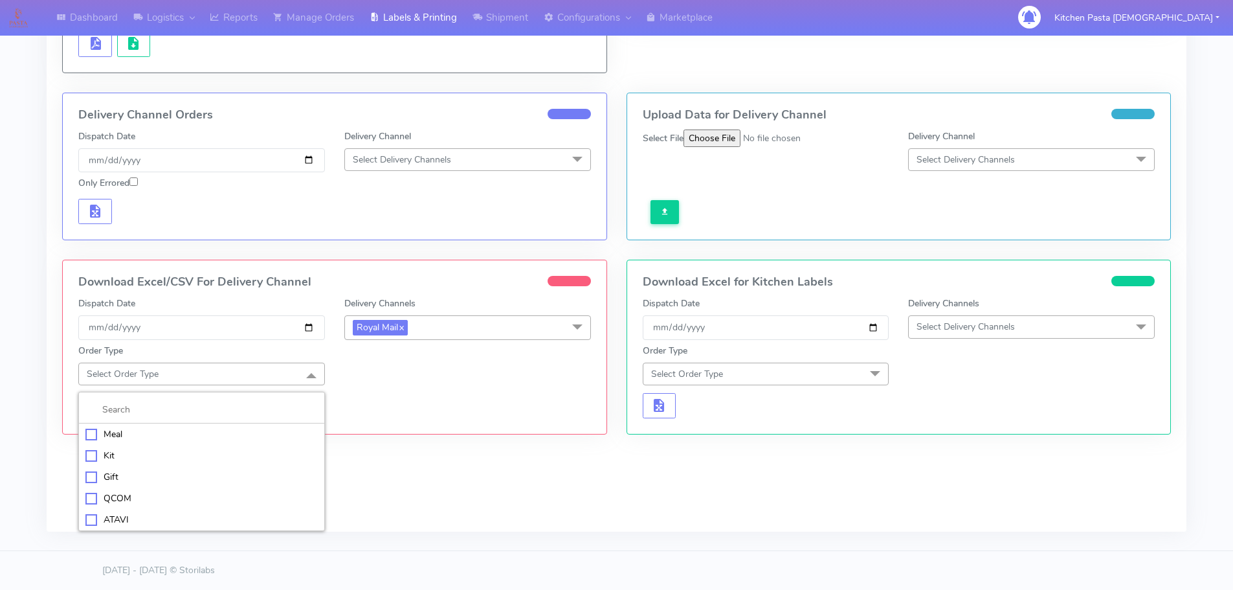
drag, startPoint x: 206, startPoint y: 433, endPoint x: 230, endPoint y: 417, distance: 28.9
click at [206, 434] on div "Meal" at bounding box center [201, 434] width 232 height 14
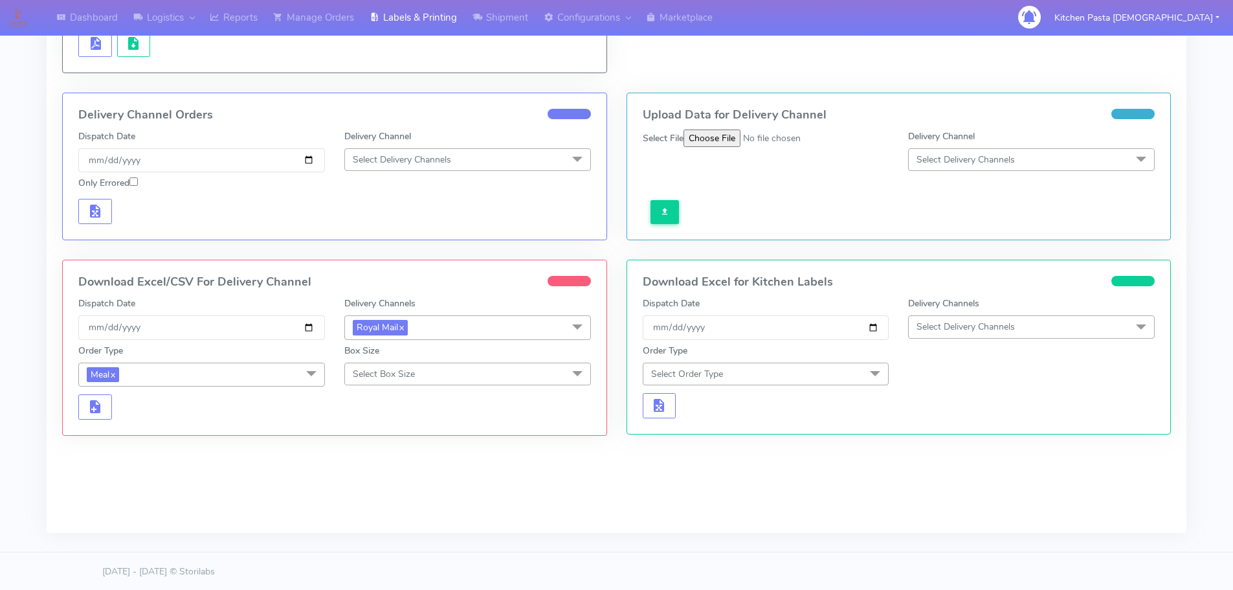
click at [380, 371] on span "Select Box Size" at bounding box center [384, 374] width 62 height 12
drag, startPoint x: 384, startPoint y: 498, endPoint x: 289, endPoint y: 456, distance: 103.8
click at [384, 497] on div "Large" at bounding box center [467, 498] width 232 height 14
click at [96, 407] on span "button" at bounding box center [95, 409] width 16 height 12
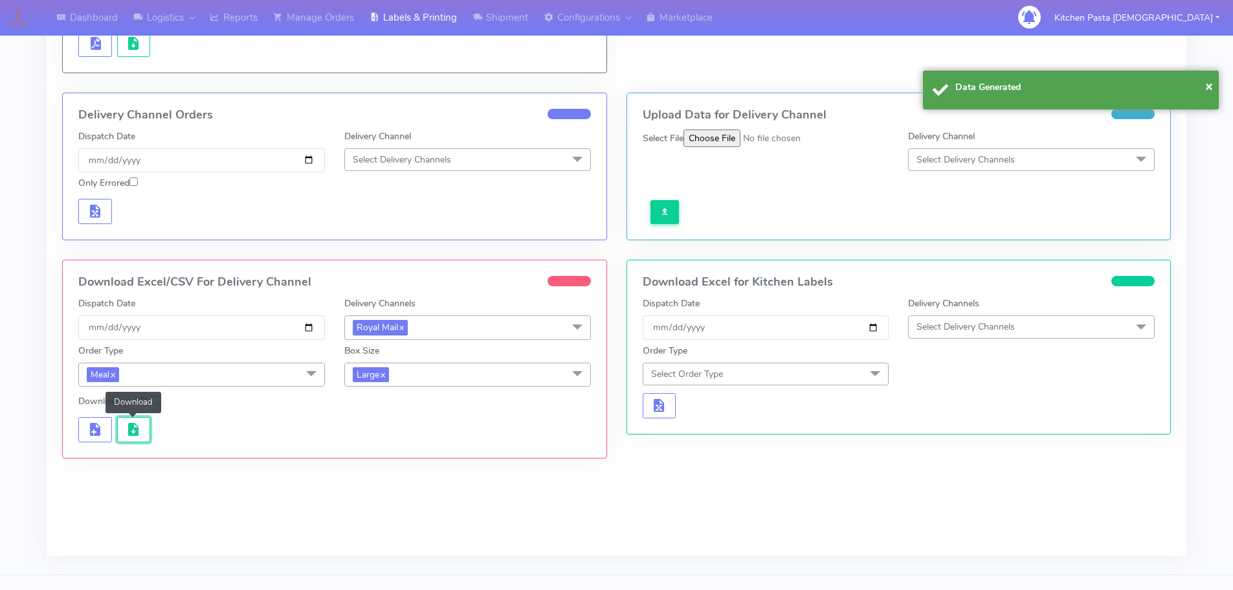
click at [137, 417] on button "button" at bounding box center [134, 429] width 34 height 25
